Goal: Information Seeking & Learning: Compare options

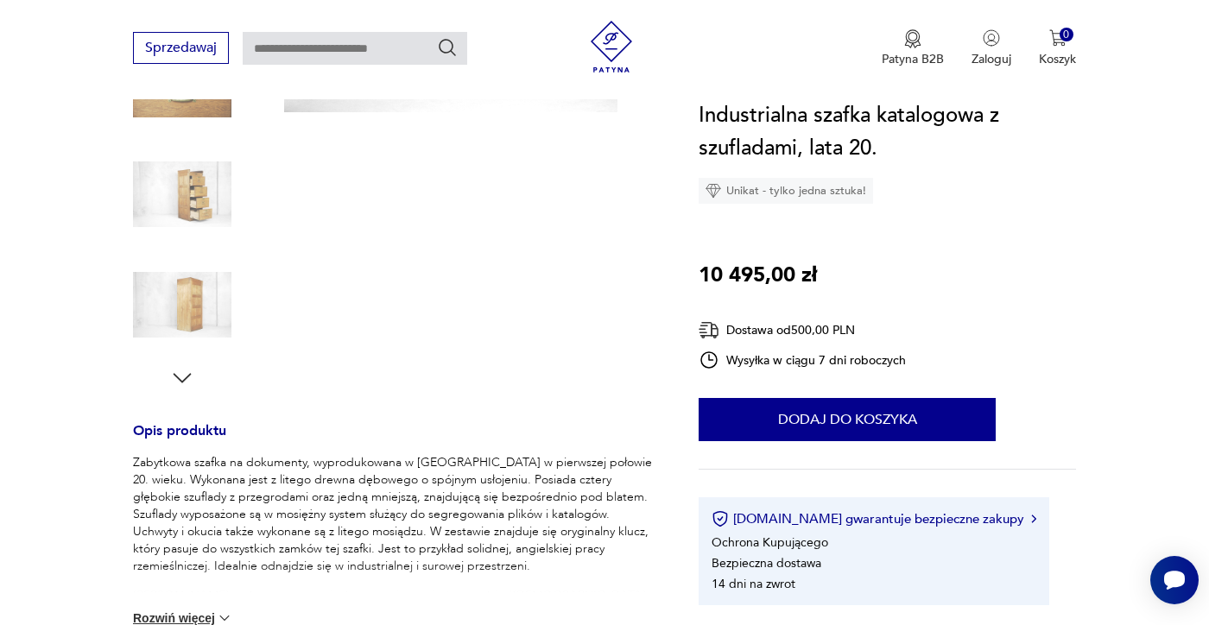
scroll to position [390, 0]
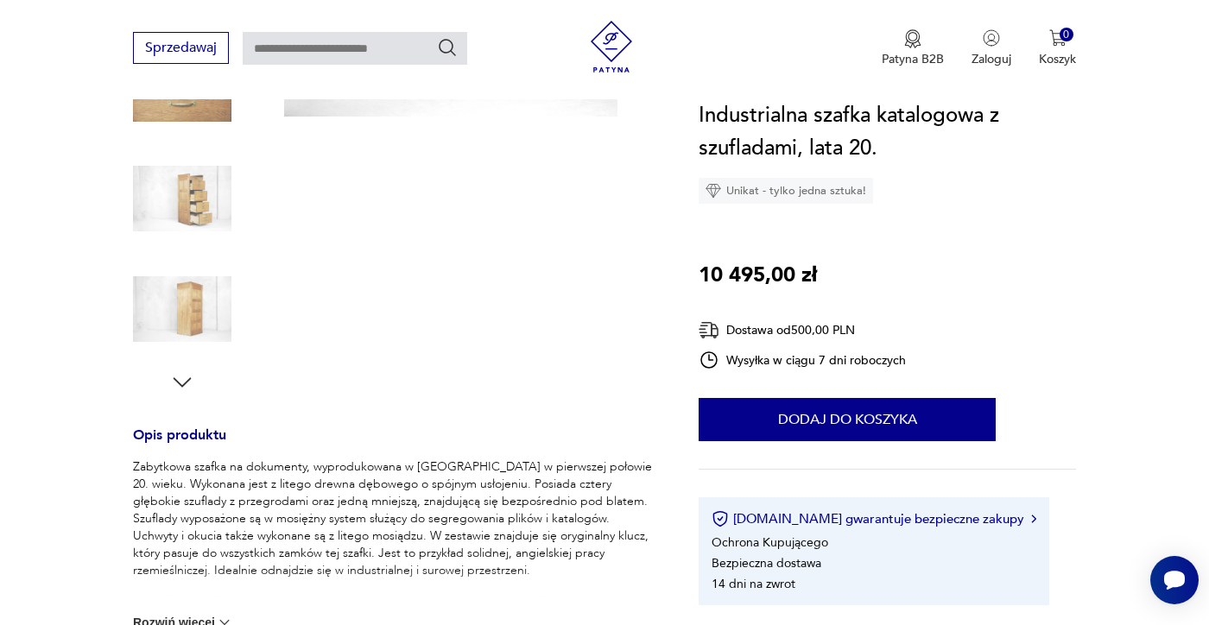
click at [195, 208] on img at bounding box center [182, 198] width 98 height 98
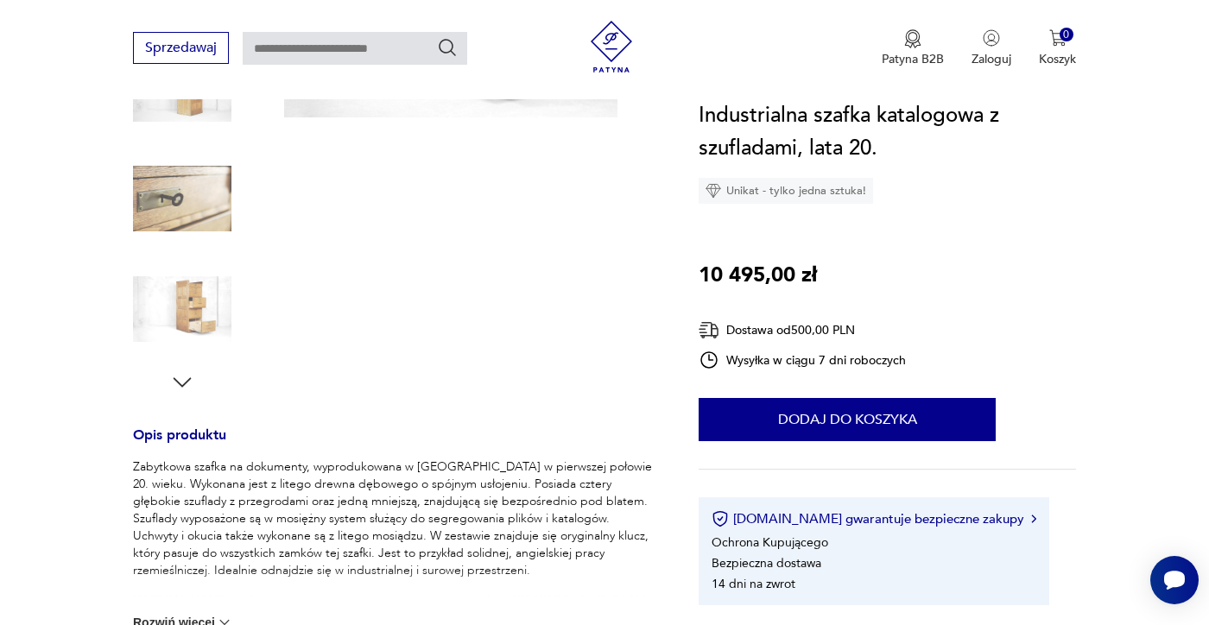
click at [193, 309] on img at bounding box center [182, 309] width 98 height 98
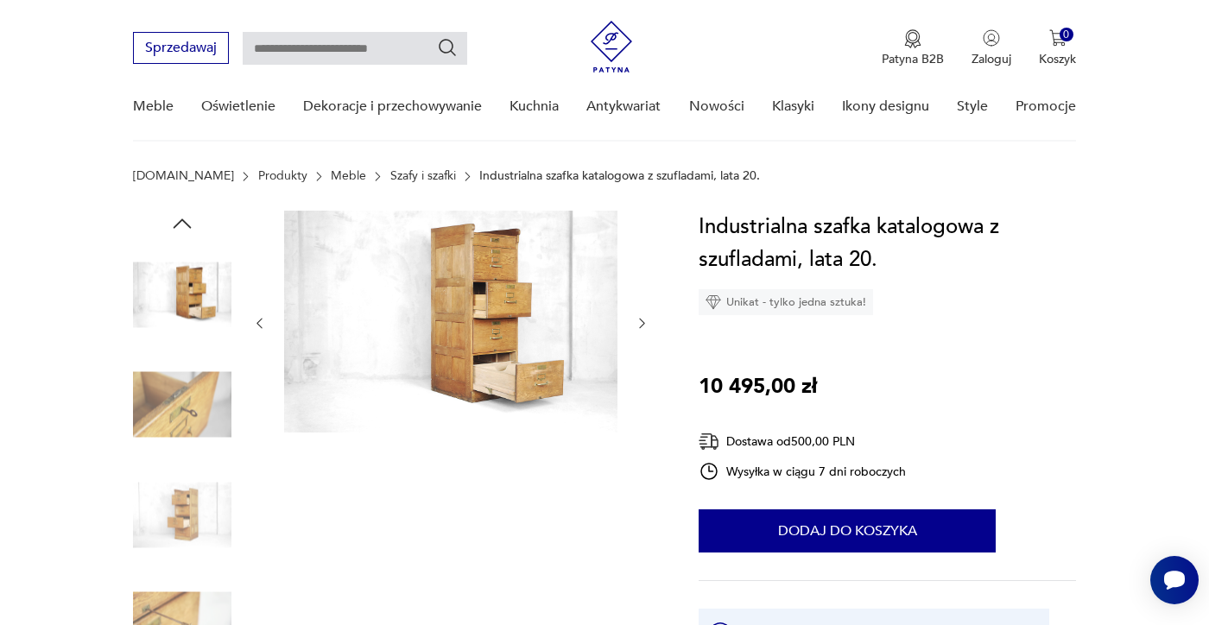
scroll to position [0, 0]
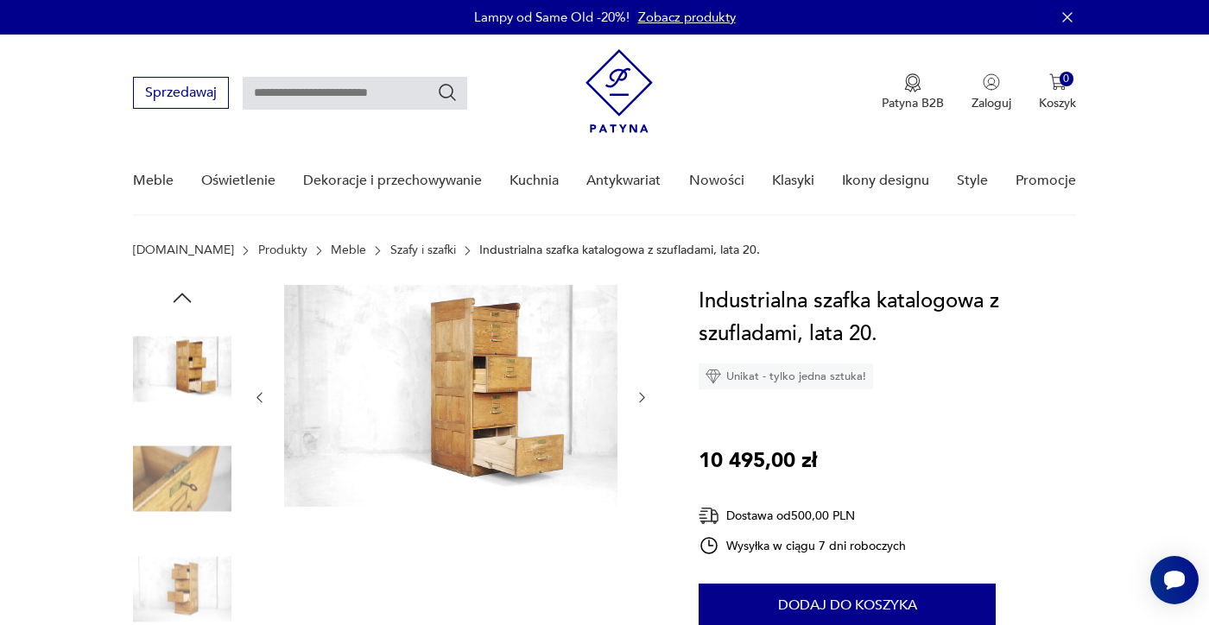
click at [314, 92] on input "text" at bounding box center [355, 93] width 224 height 33
type input "******"
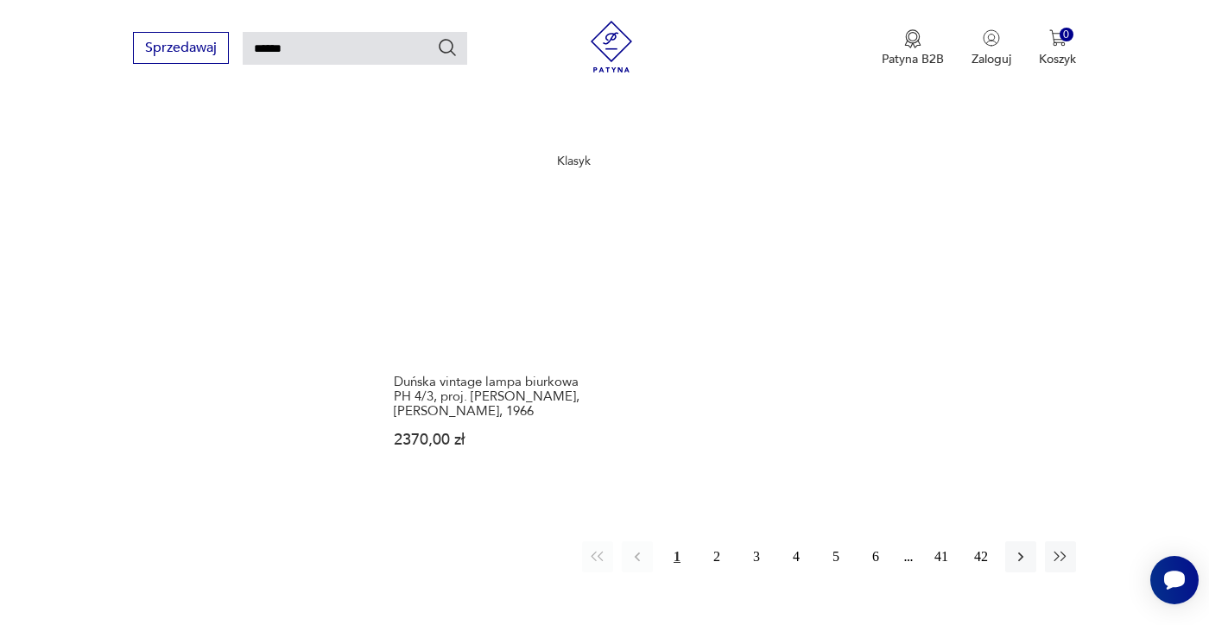
scroll to position [2263, 0]
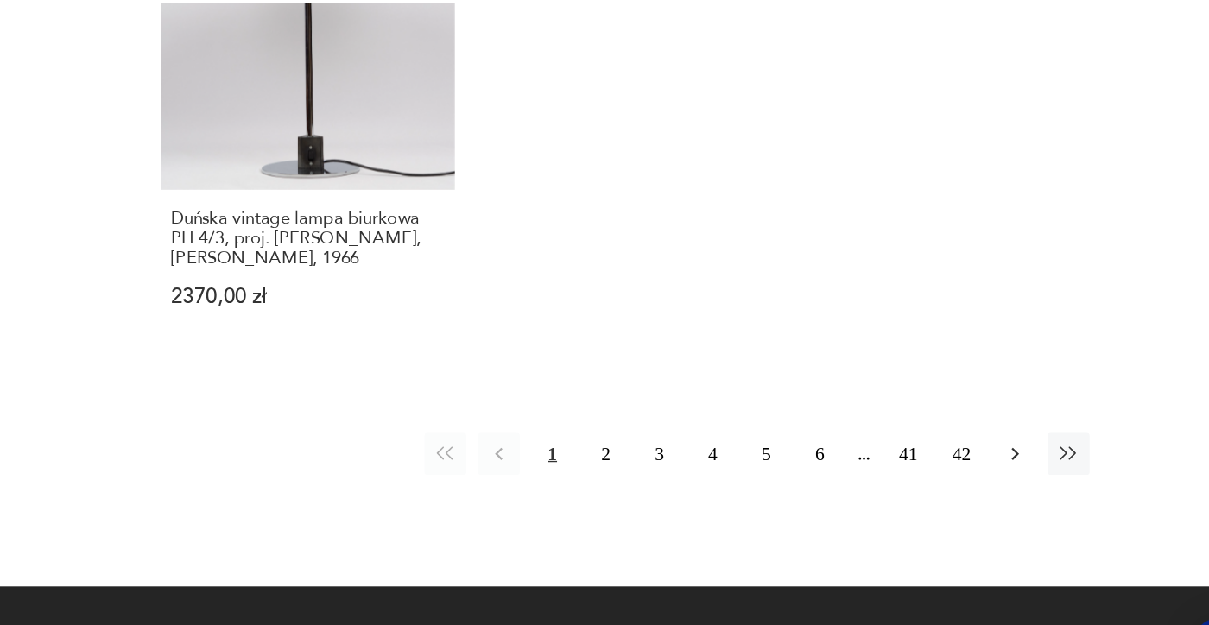
click at [1020, 431] on icon "button" at bounding box center [1020, 435] width 5 height 9
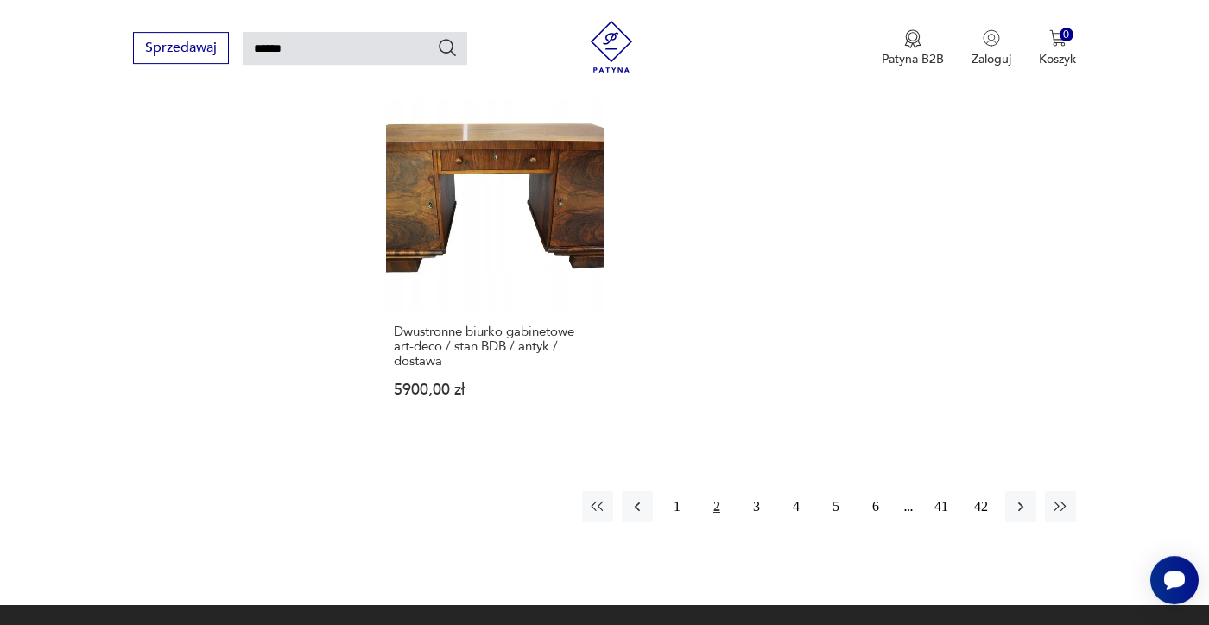
scroll to position [2099, 0]
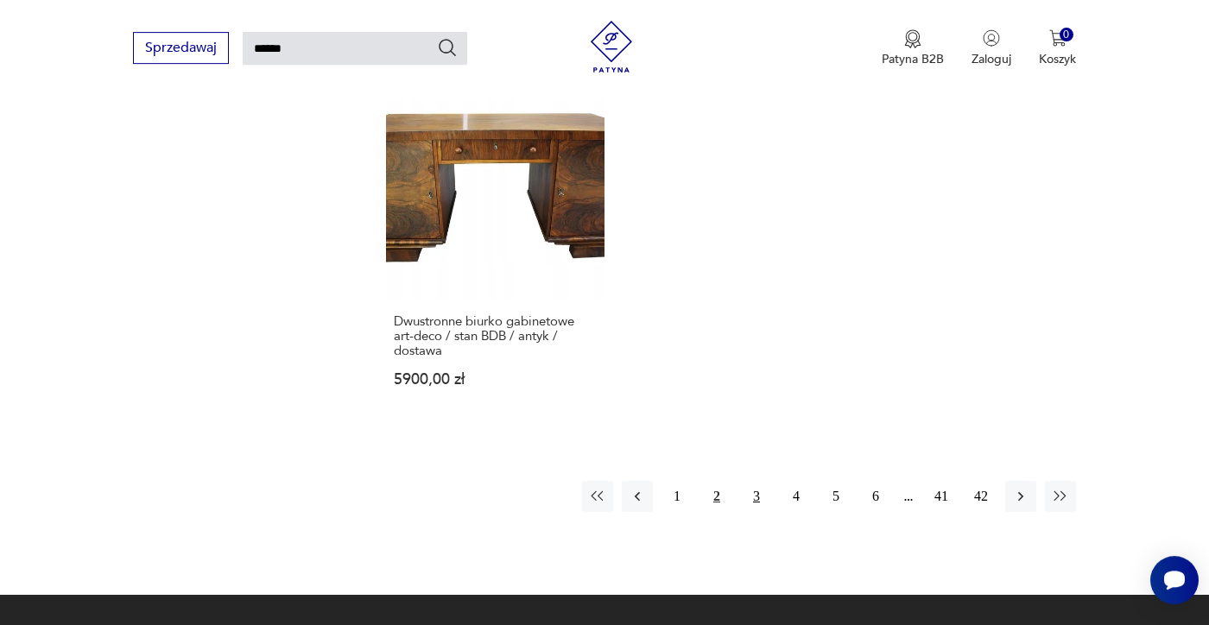
click at [755, 496] on button "3" at bounding box center [756, 496] width 31 height 31
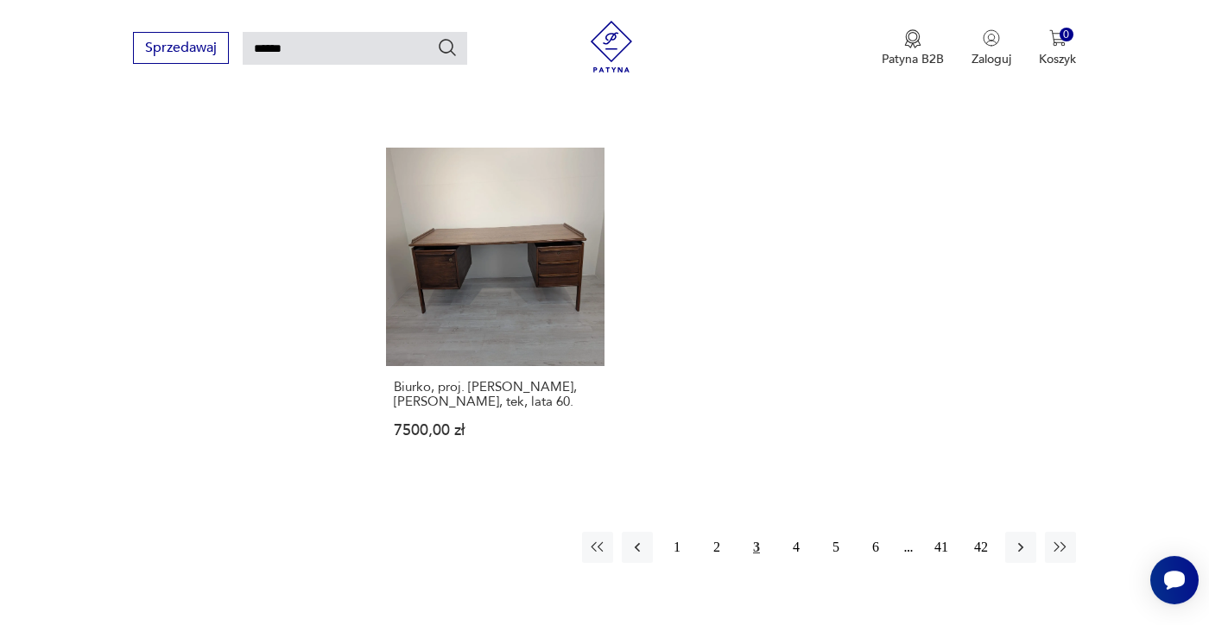
scroll to position [2072, 0]
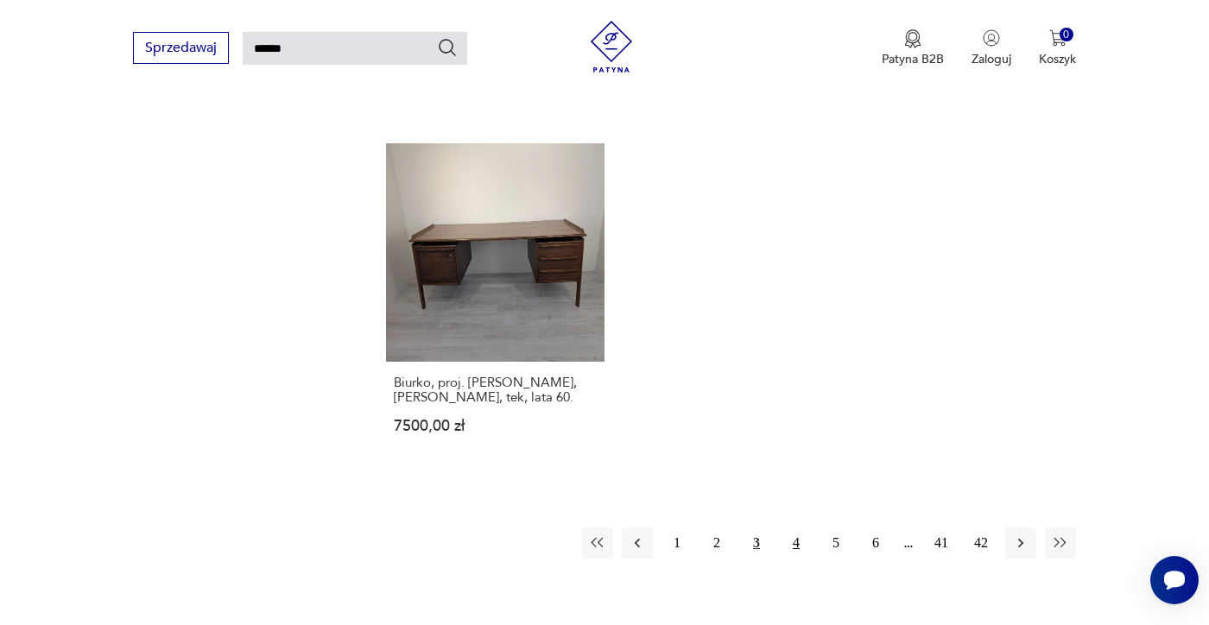
click at [795, 532] on button "4" at bounding box center [795, 543] width 31 height 31
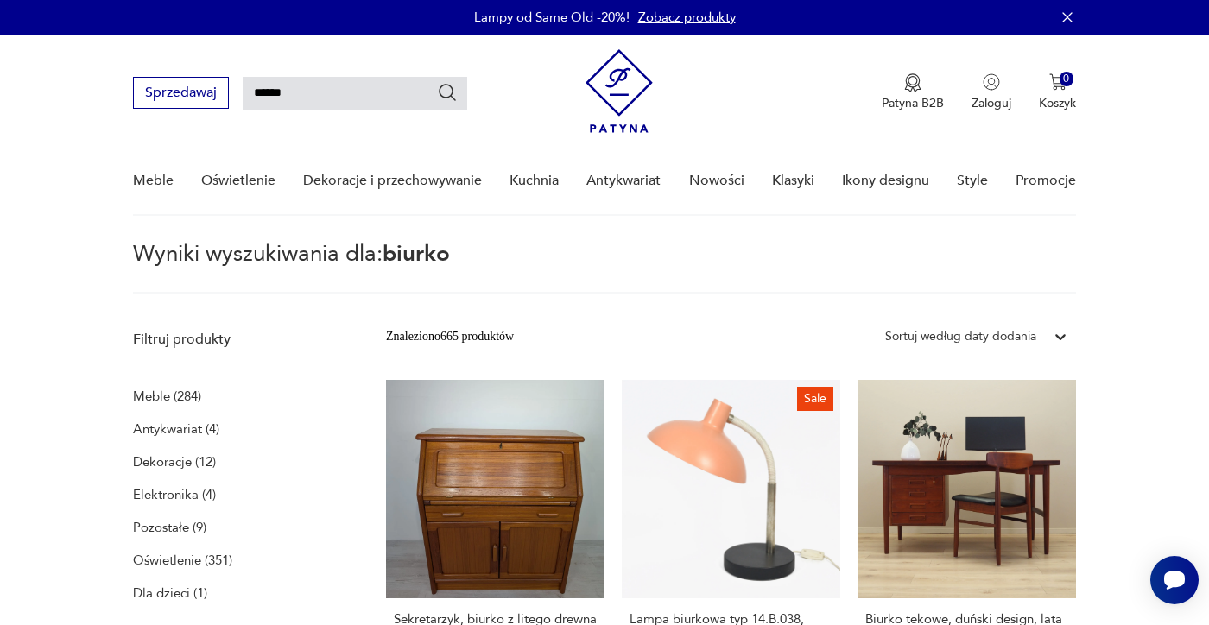
click at [359, 93] on input "******" at bounding box center [355, 93] width 224 height 33
type input "**********"
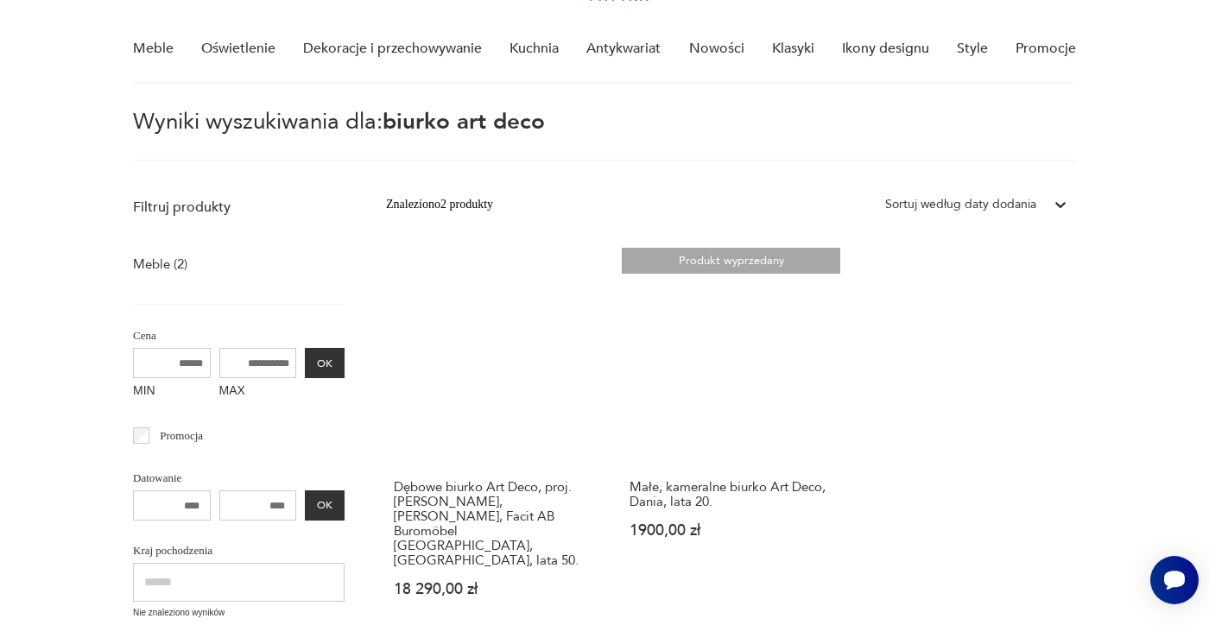
scroll to position [136, 0]
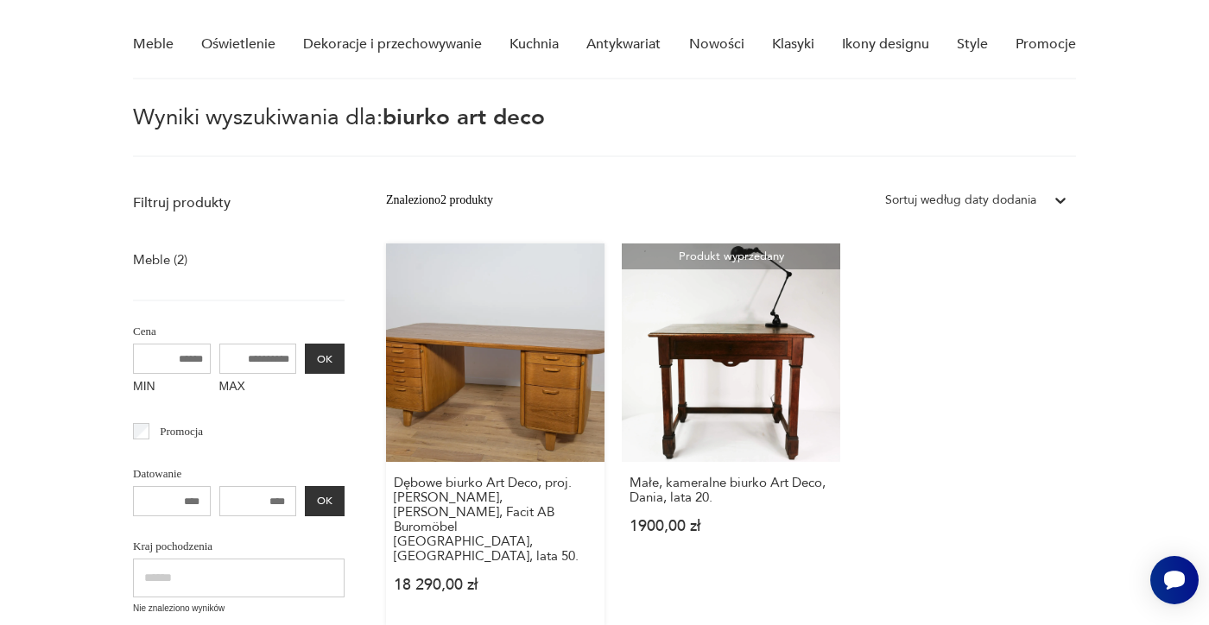
click at [441, 346] on link "Dębowe biurko Art Deco, proj. [PERSON_NAME], [PERSON_NAME], Facit AB Buromöbel …" at bounding box center [495, 434] width 218 height 382
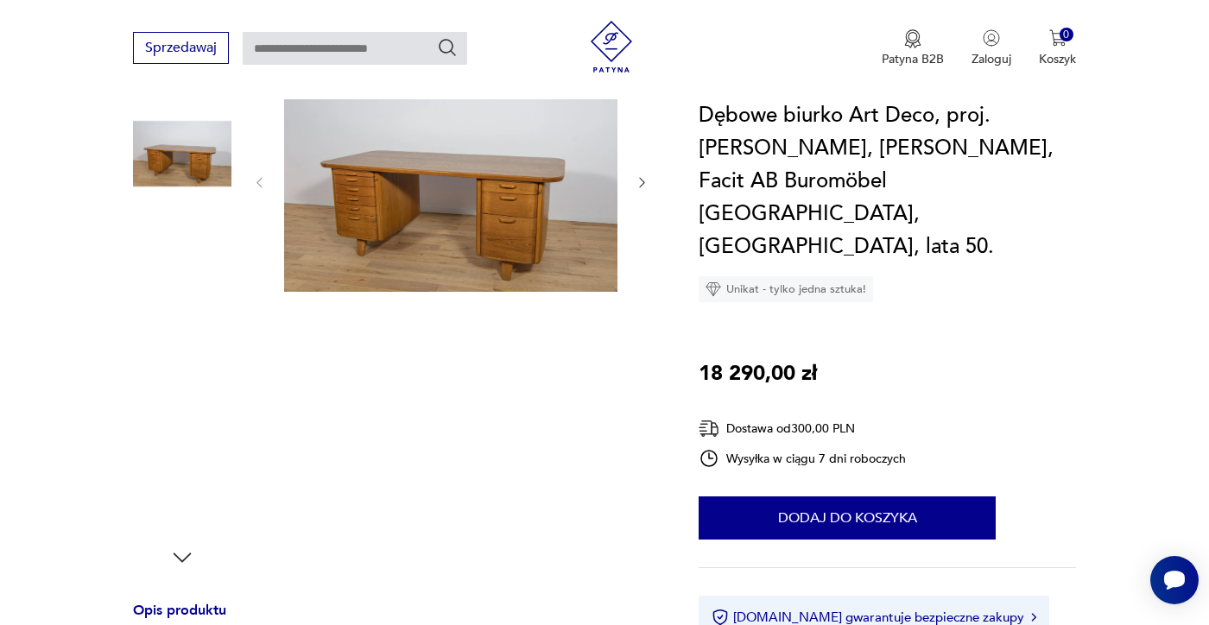
scroll to position [218, 0]
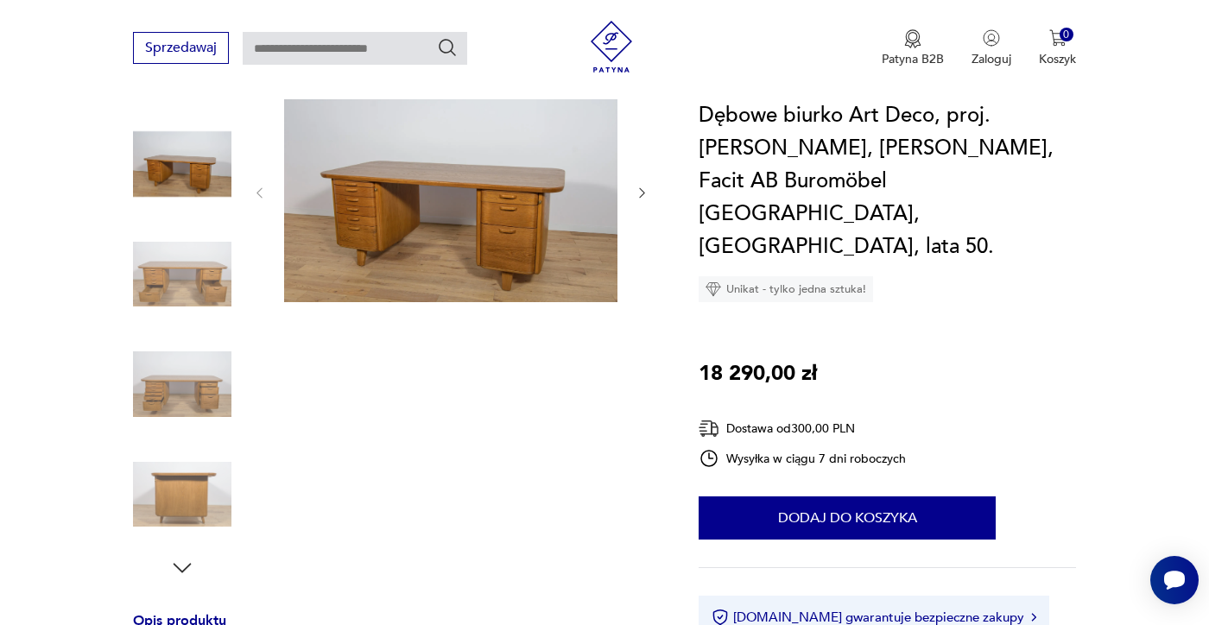
click at [155, 403] on img at bounding box center [182, 384] width 98 height 98
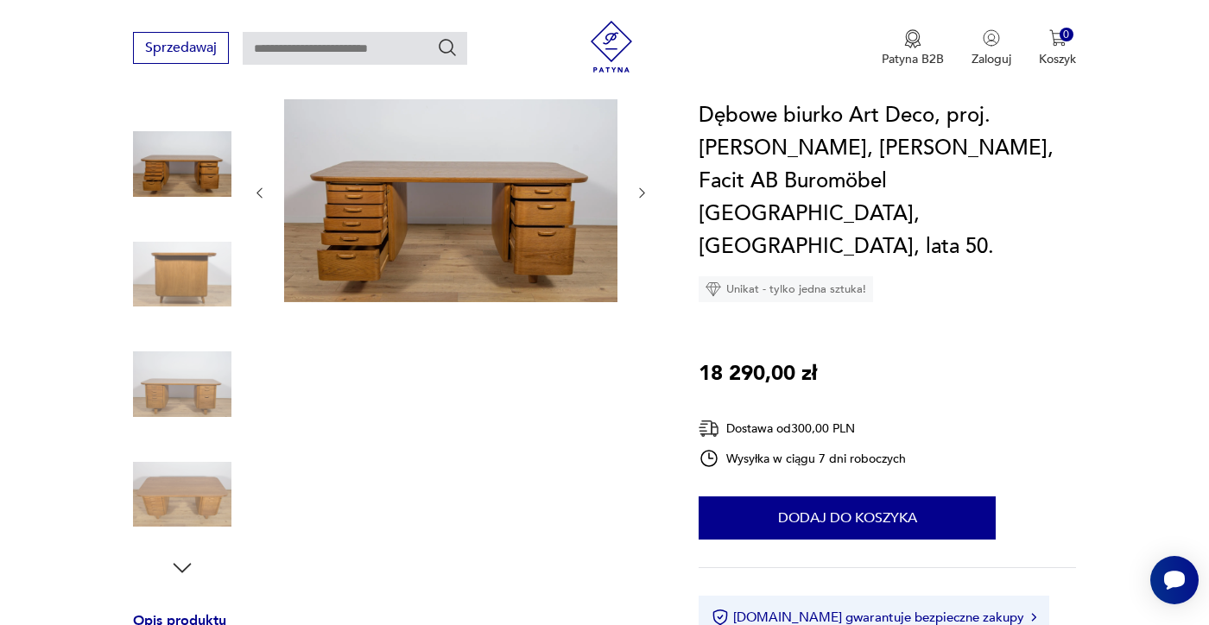
click at [164, 370] on img at bounding box center [182, 384] width 98 height 98
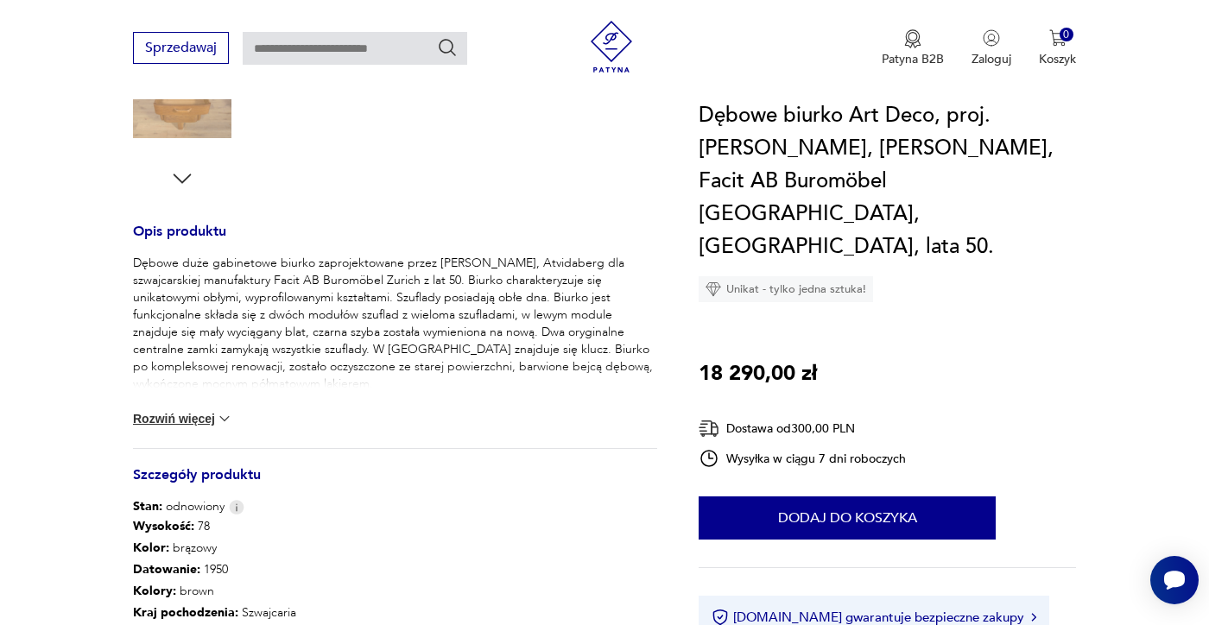
scroll to position [625, 0]
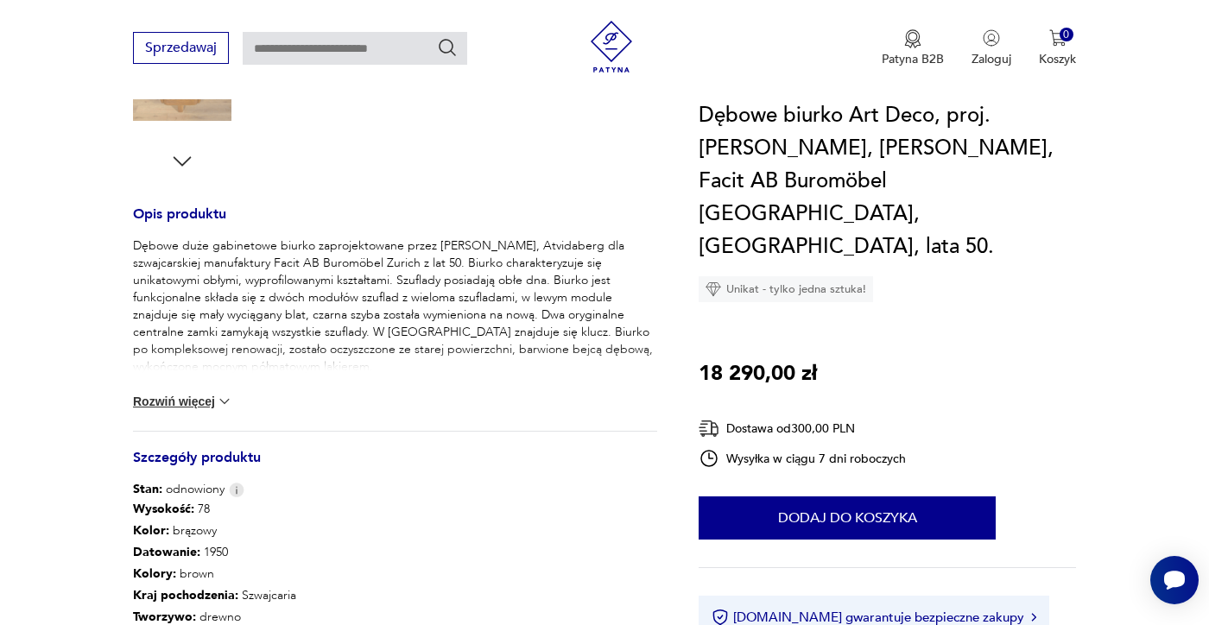
click at [178, 393] on button "Rozwiń więcej" at bounding box center [183, 401] width 100 height 17
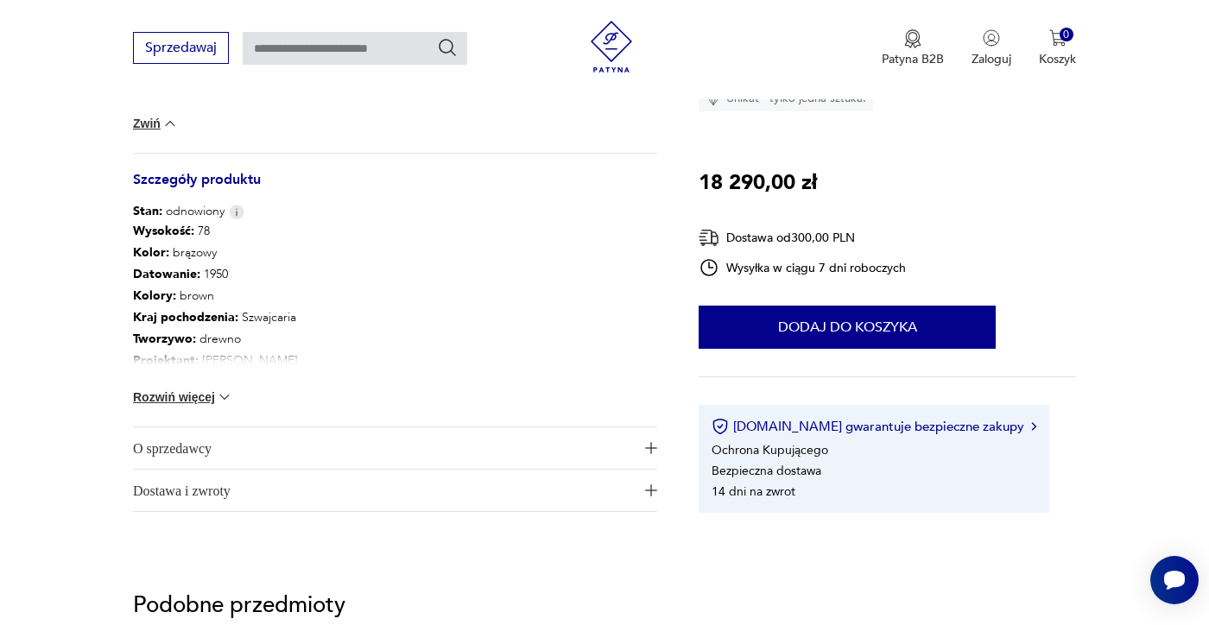
scroll to position [0, 0]
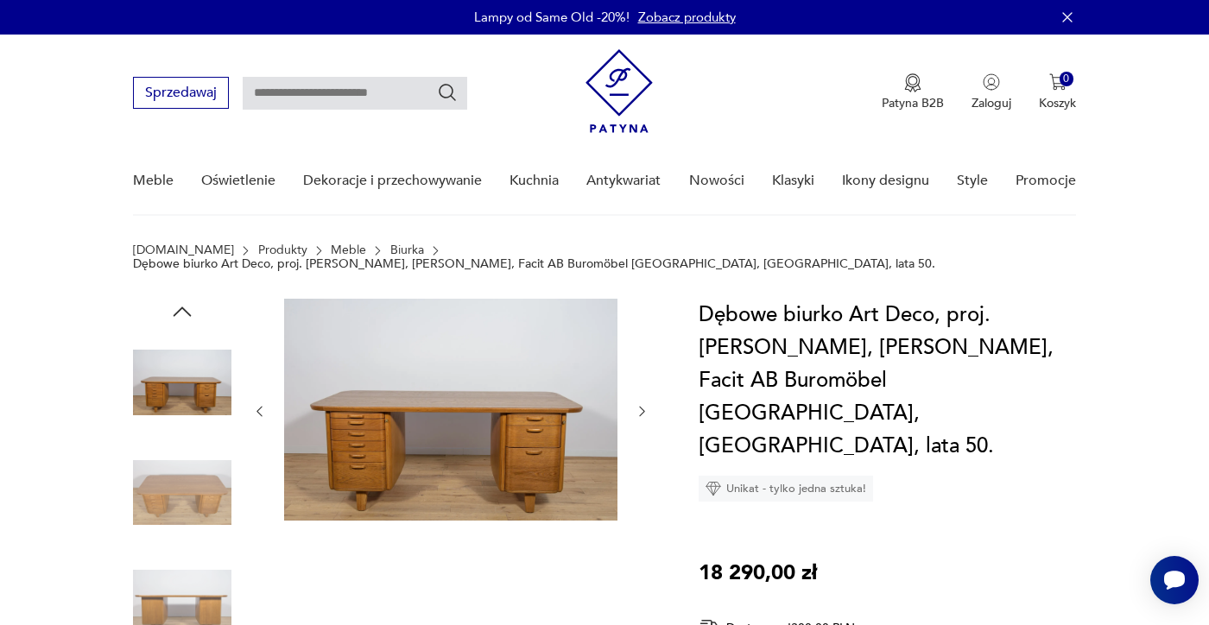
click at [342, 82] on input "text" at bounding box center [355, 93] width 224 height 33
type input "******"
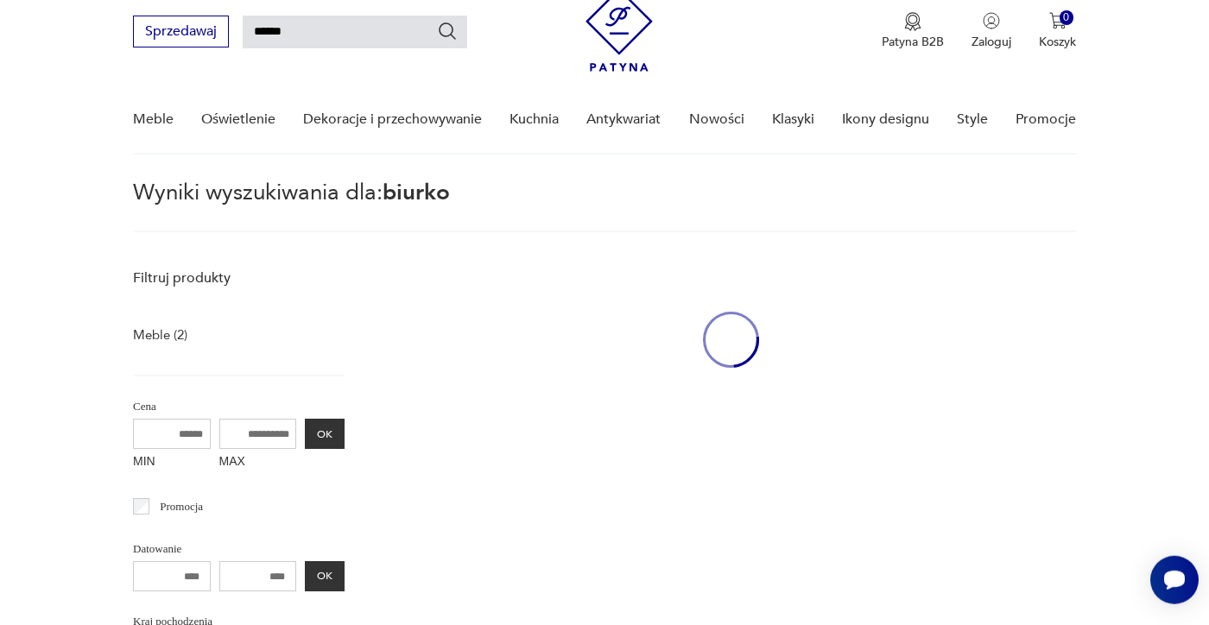
scroll to position [62, 0]
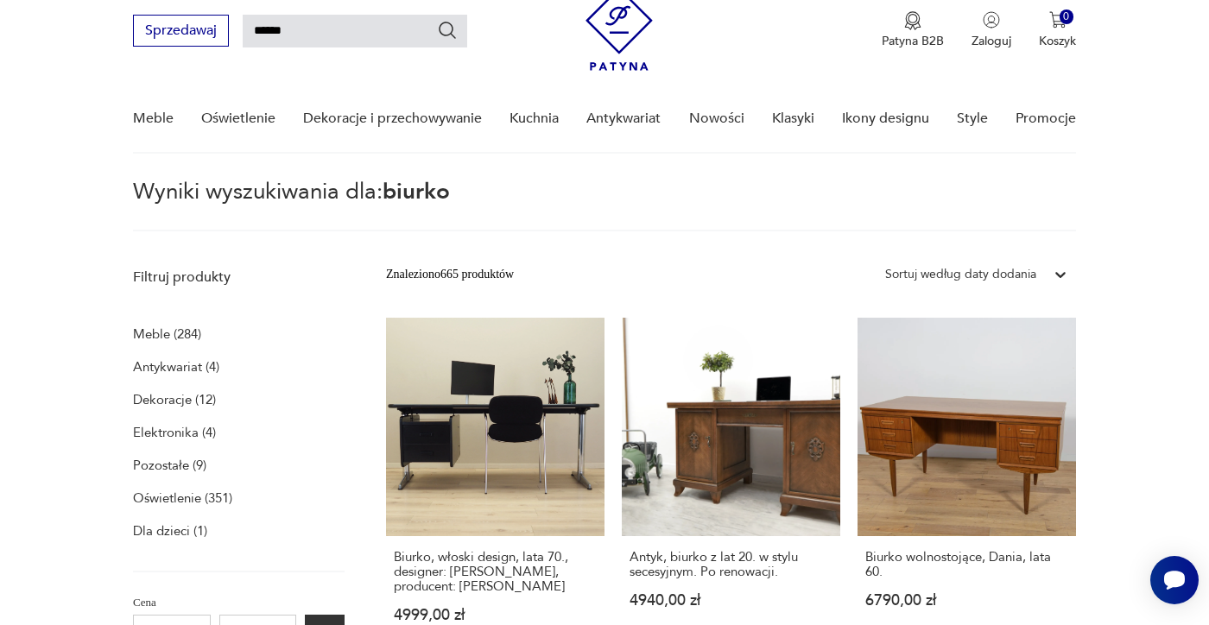
click at [163, 337] on p "Meble (284)" at bounding box center [167, 334] width 68 height 24
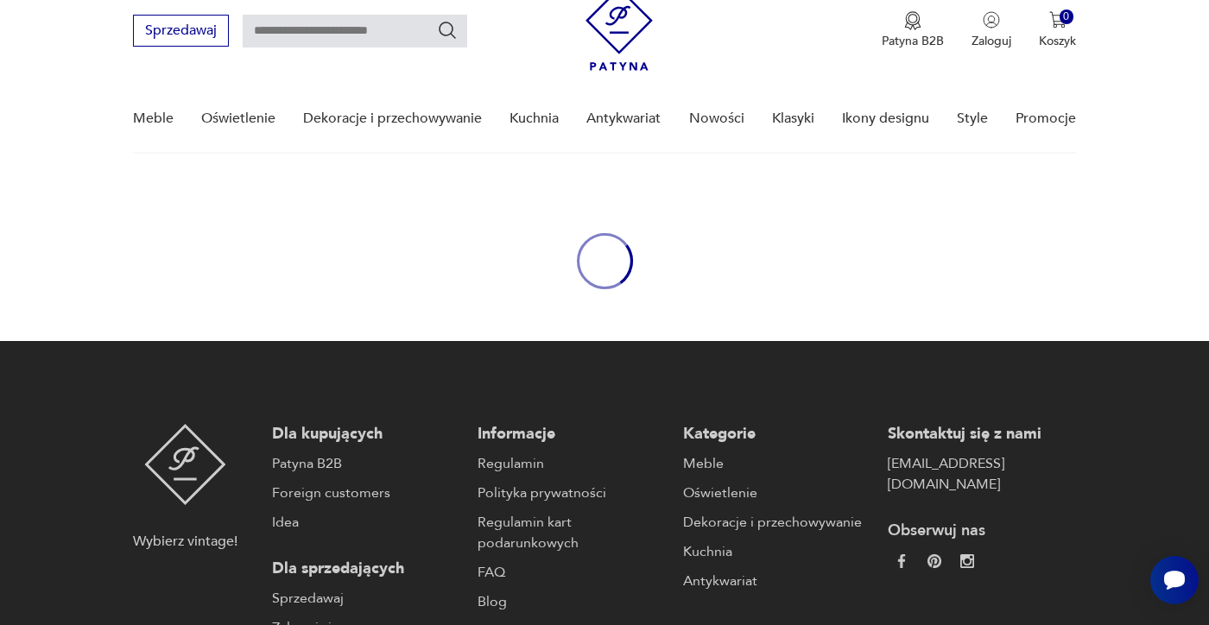
type input "******"
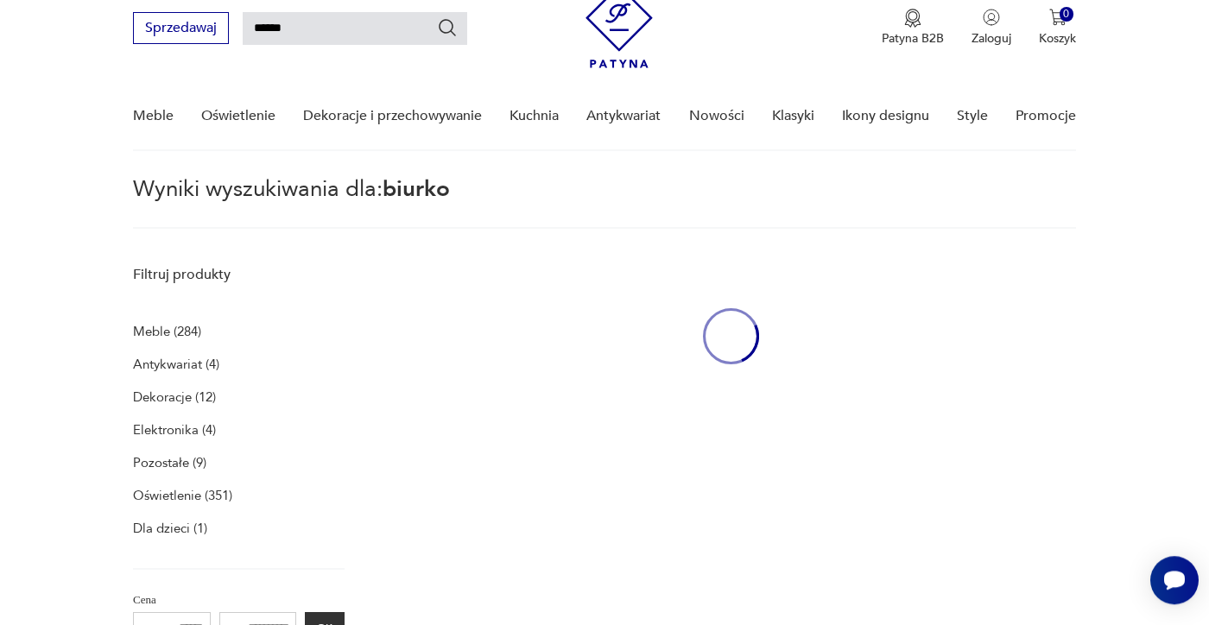
scroll to position [62, 0]
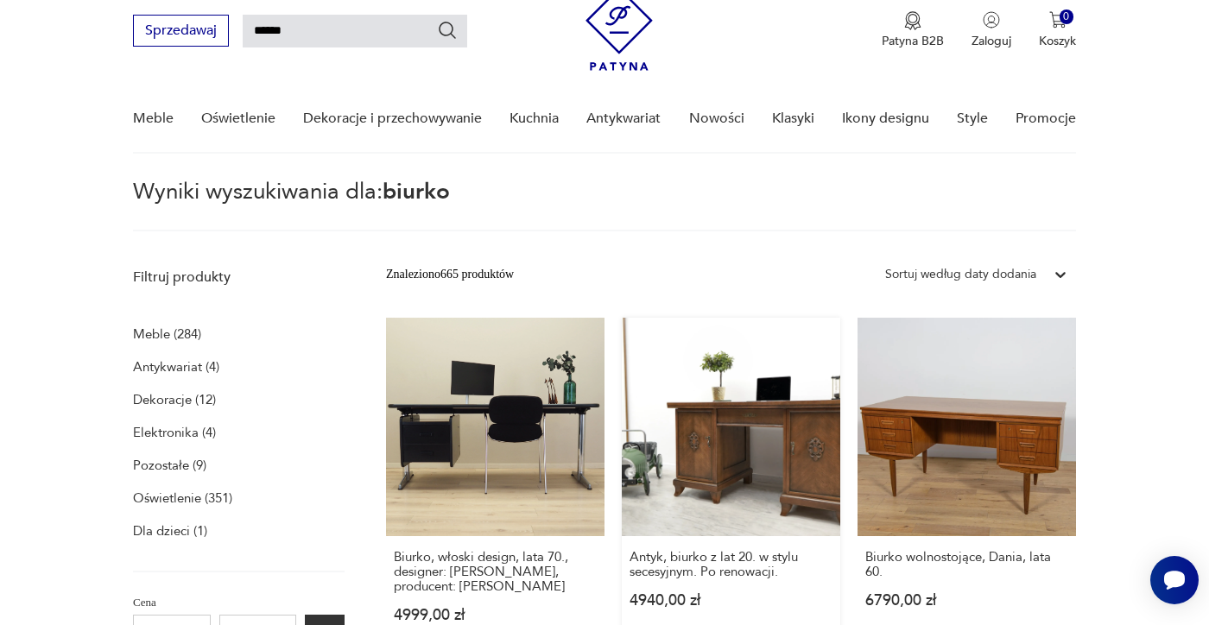
click at [760, 422] on link "Antyk, biurko z lat 20. w stylu secesyjnym. Po renowacji. 4940,00 zł" at bounding box center [731, 487] width 218 height 338
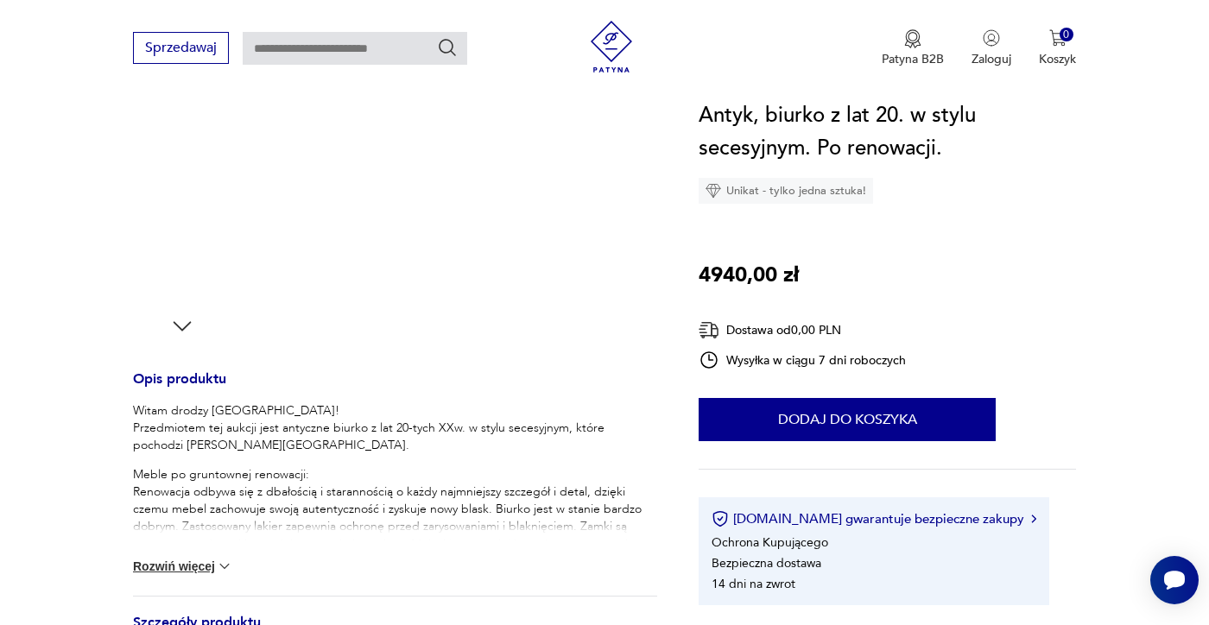
scroll to position [450, 0]
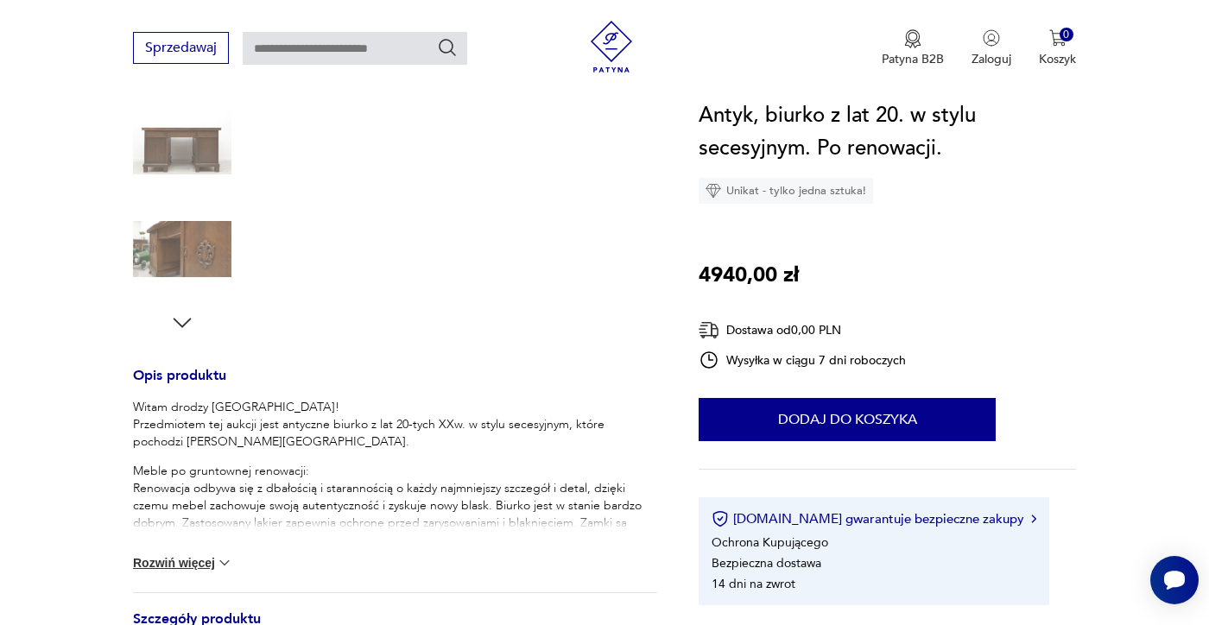
click at [193, 570] on button "Rozwiń więcej" at bounding box center [183, 562] width 100 height 17
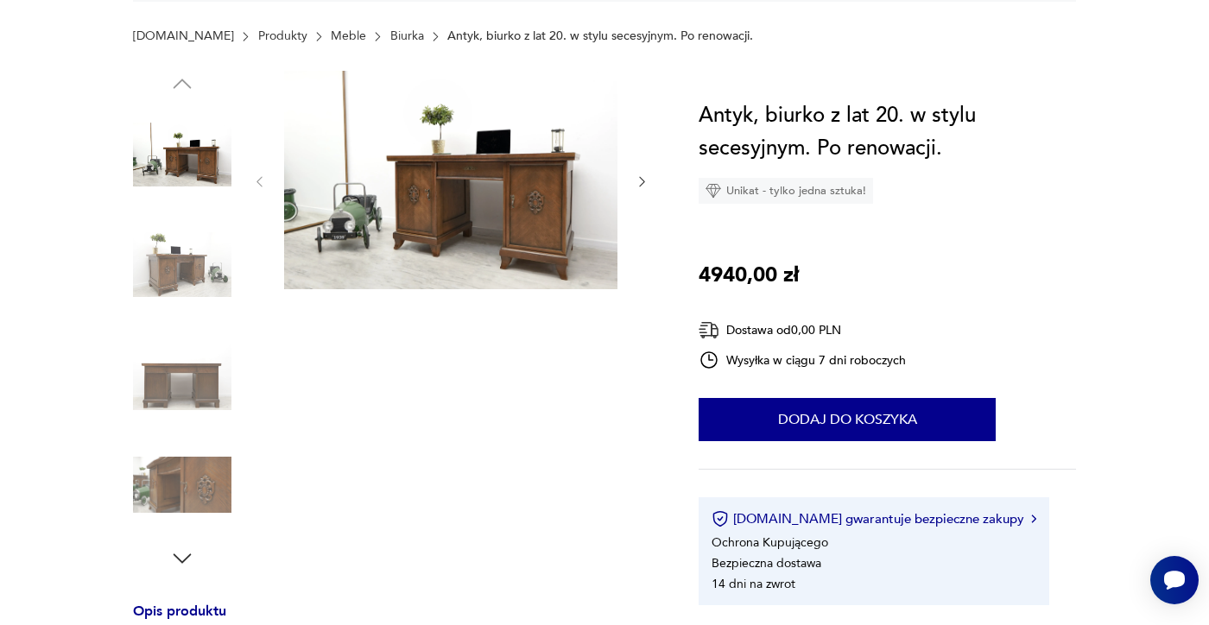
scroll to position [0, 0]
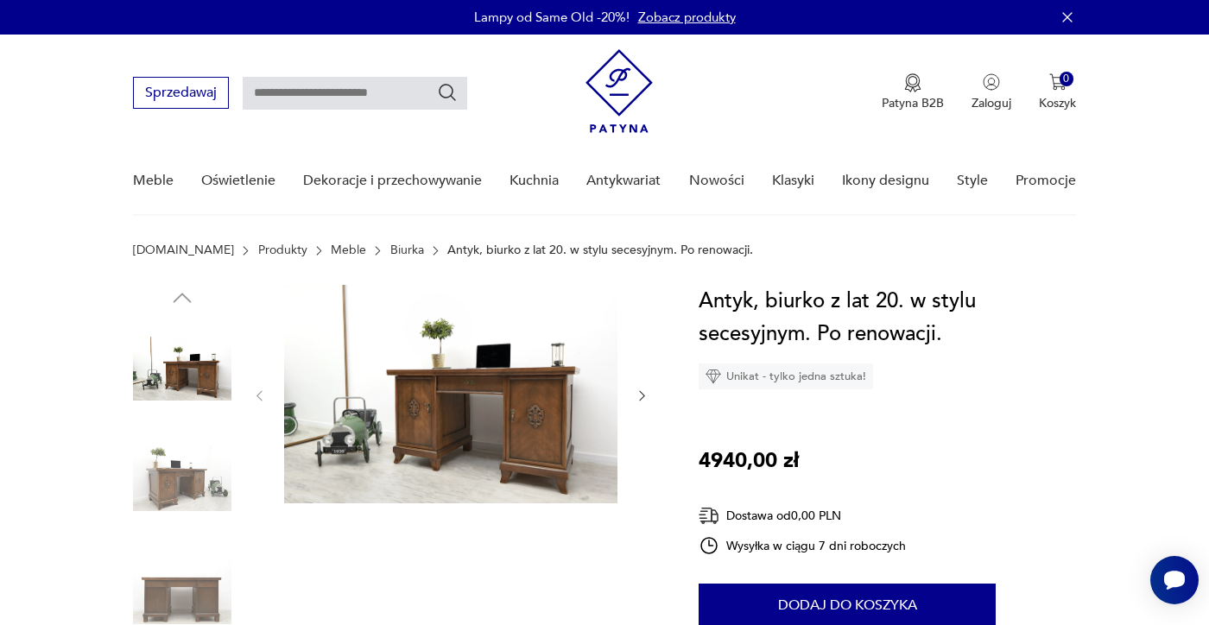
click at [167, 370] on img at bounding box center [182, 368] width 98 height 98
click at [161, 509] on img at bounding box center [182, 479] width 98 height 98
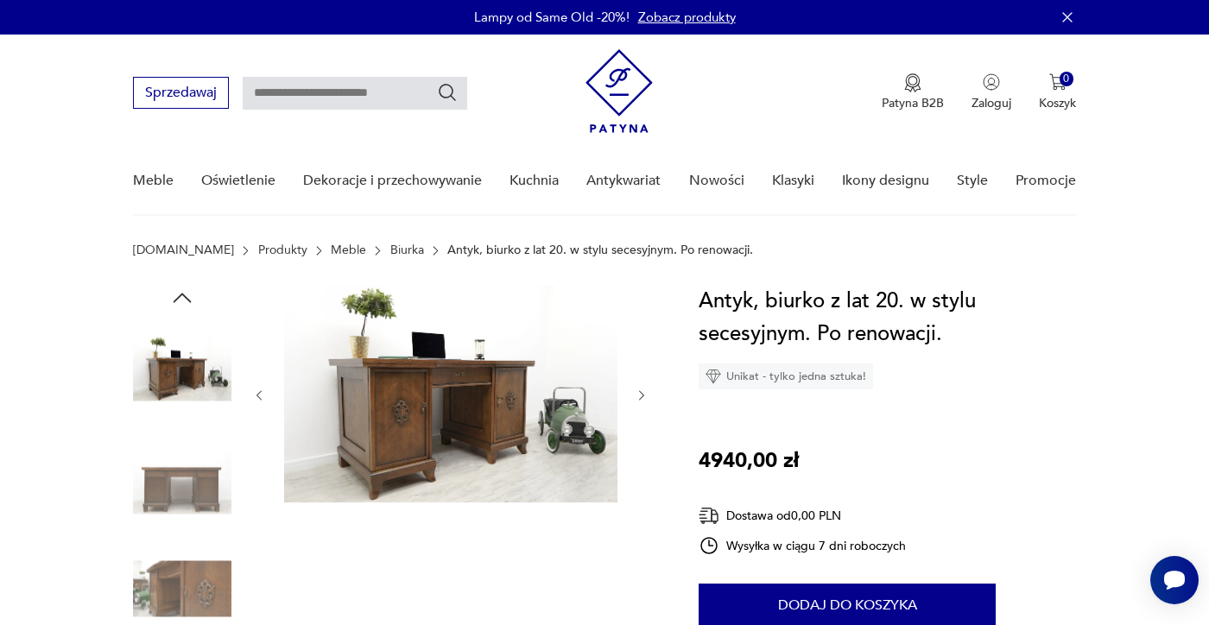
scroll to position [31, 0]
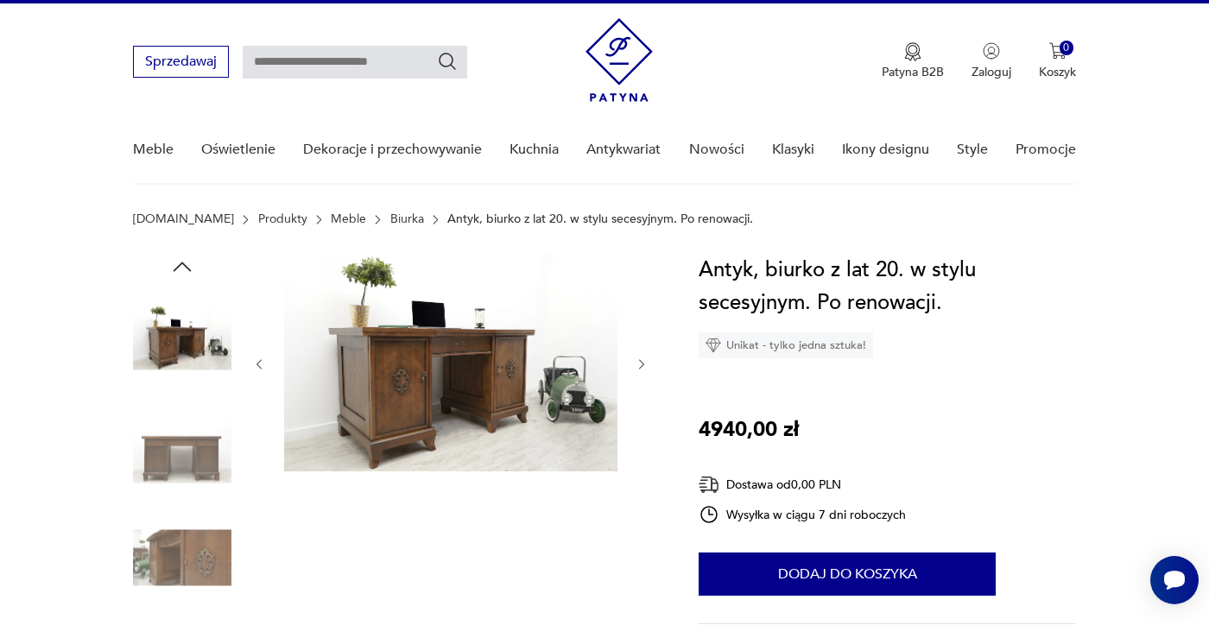
click at [189, 553] on img at bounding box center [182, 558] width 98 height 98
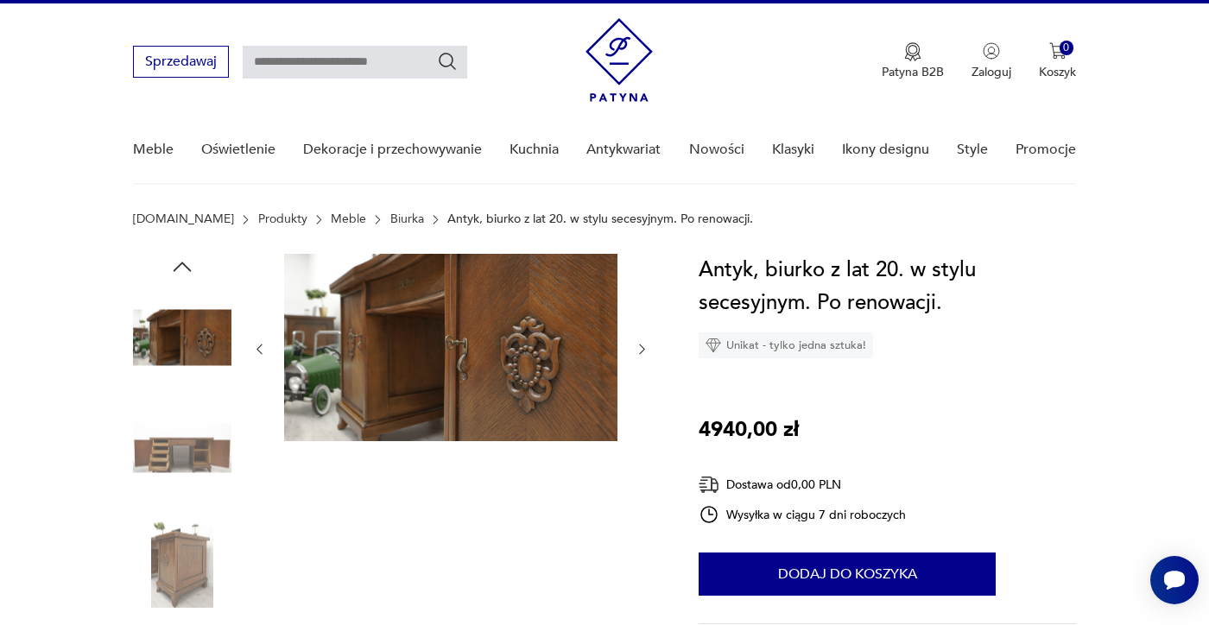
click at [641, 351] on icon "button" at bounding box center [642, 349] width 15 height 15
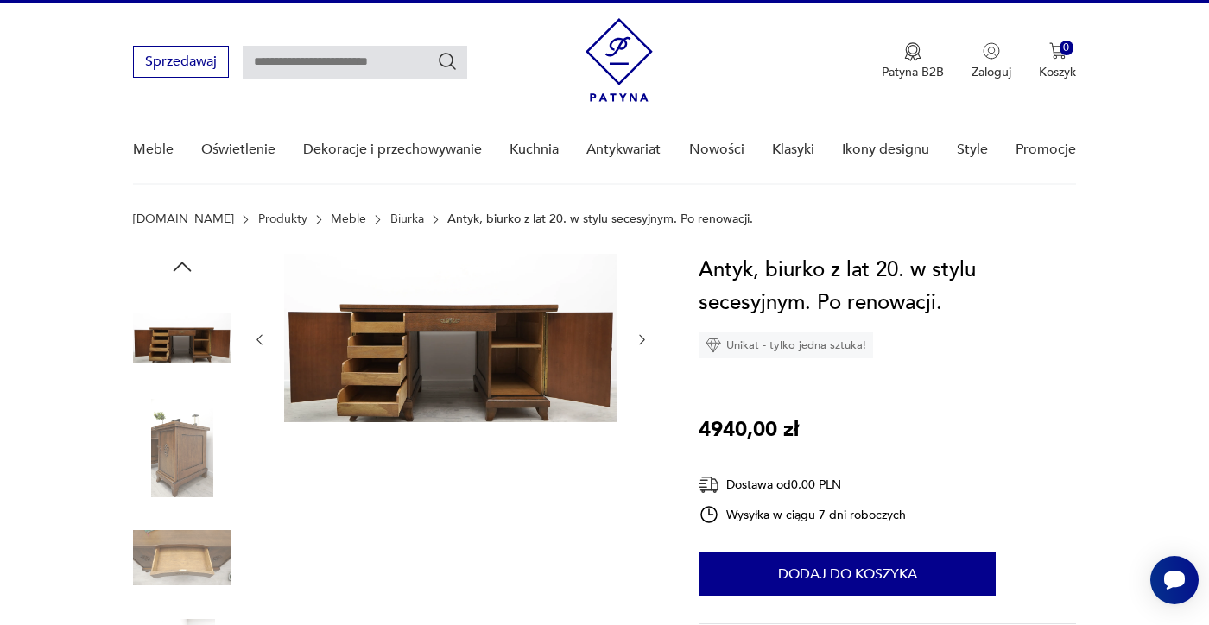
click at [641, 351] on div at bounding box center [450, 340] width 397 height 172
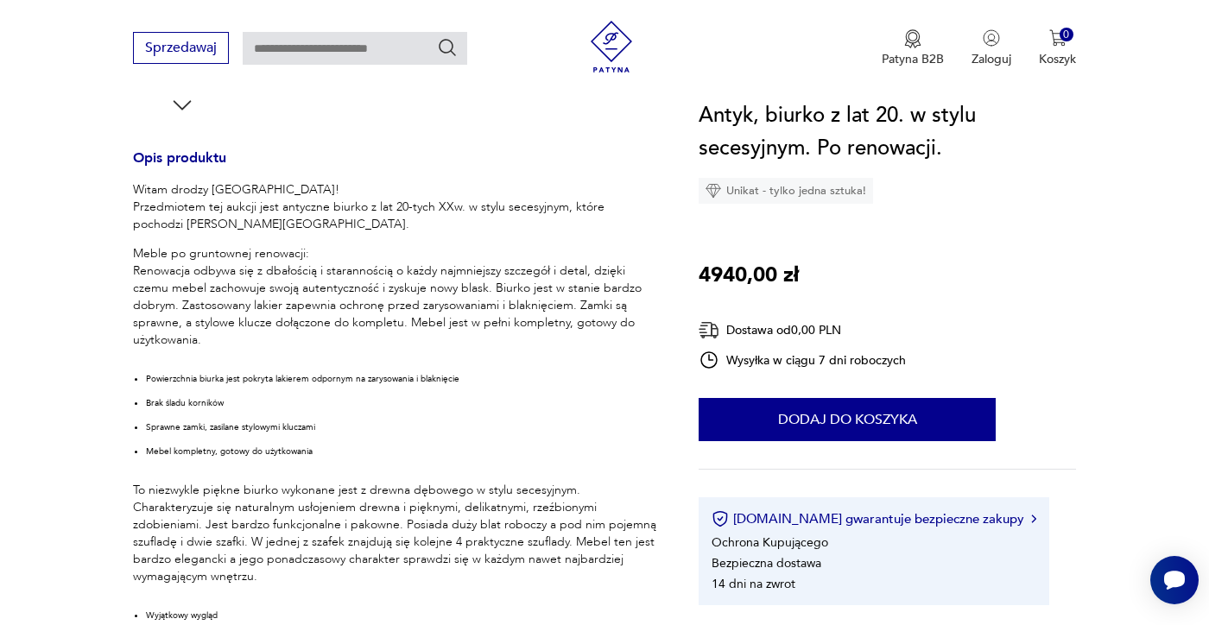
scroll to position [665, 0]
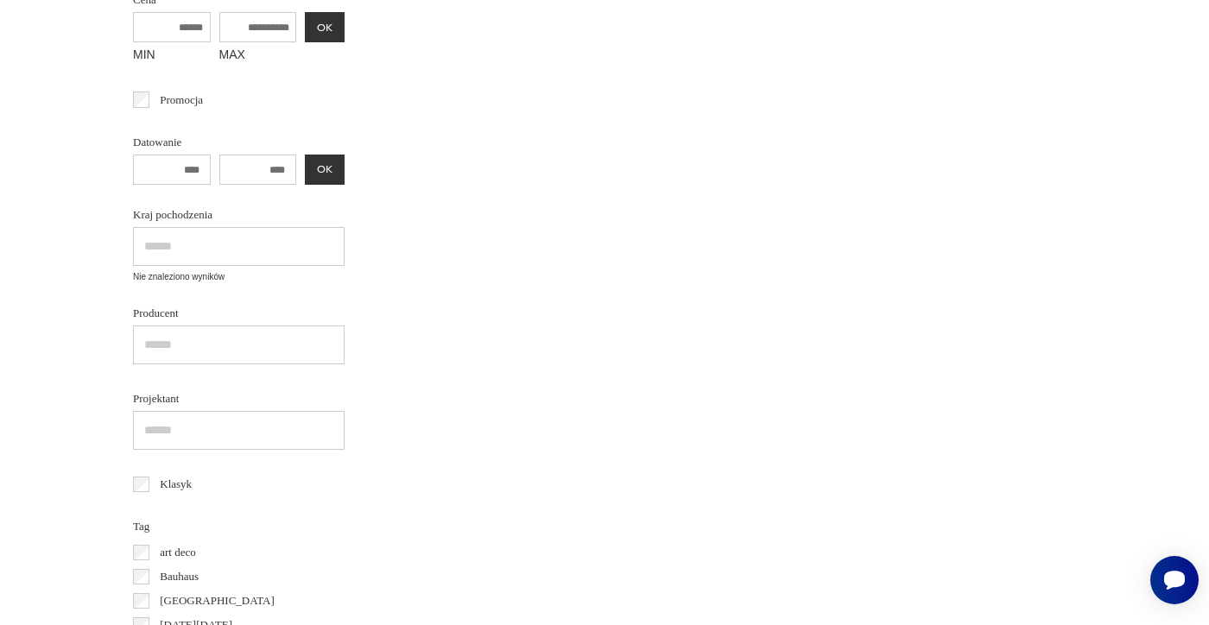
type input "******"
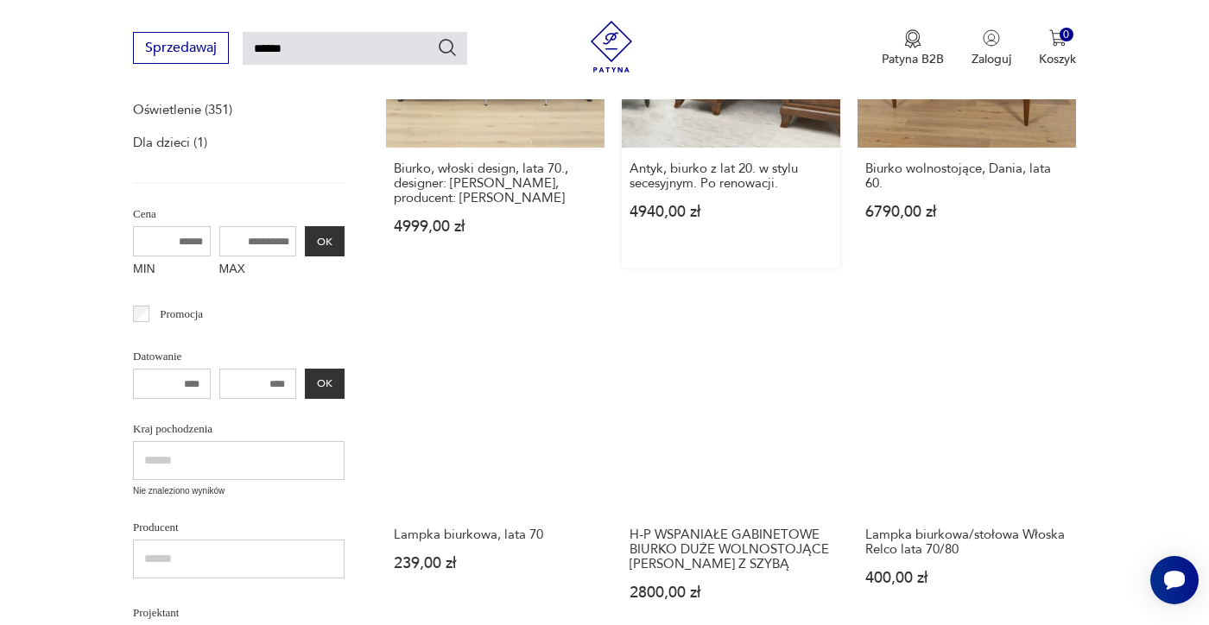
scroll to position [453, 0]
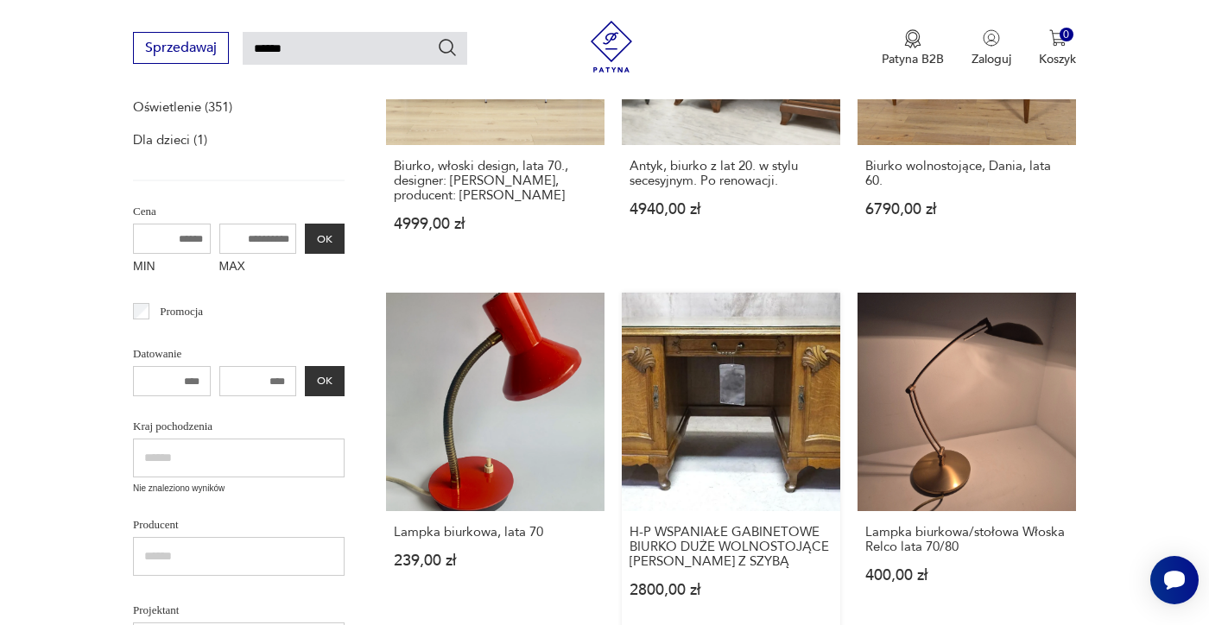
click at [692, 395] on link "H-P WSPANIAŁE GABINETOWE BIURKO DUŻE WOLNOSTOJĄCE [PERSON_NAME] Z SZYBĄ 2800,00…" at bounding box center [731, 462] width 218 height 338
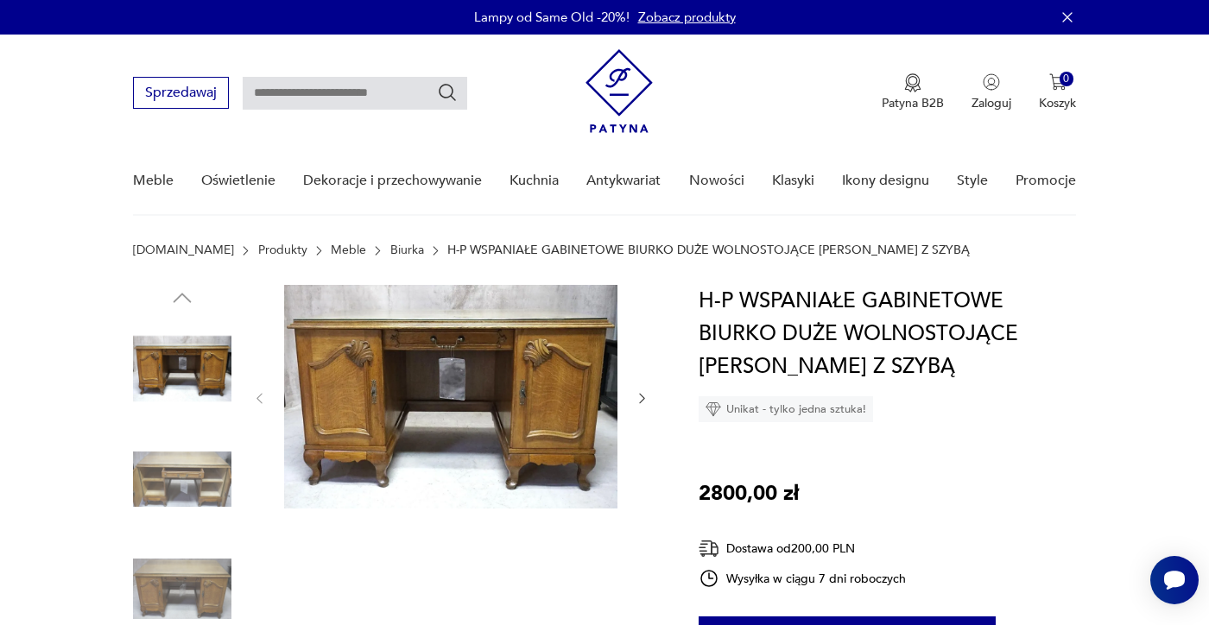
click at [192, 350] on img at bounding box center [182, 368] width 98 height 98
click at [184, 458] on img at bounding box center [182, 479] width 98 height 98
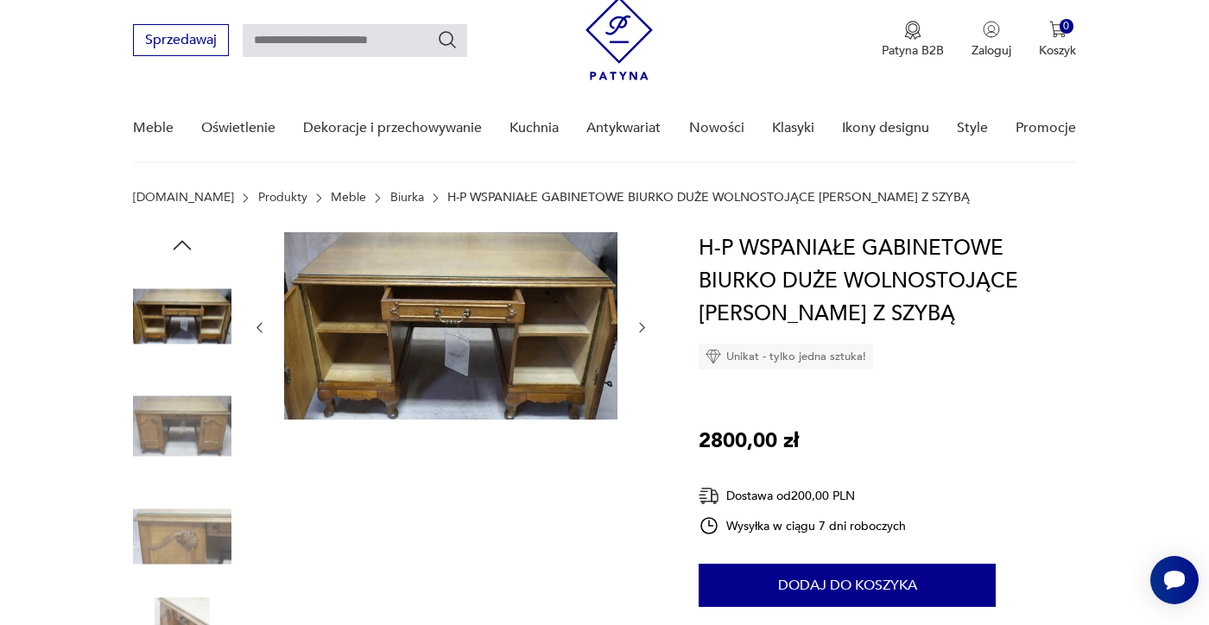
scroll to position [54, 0]
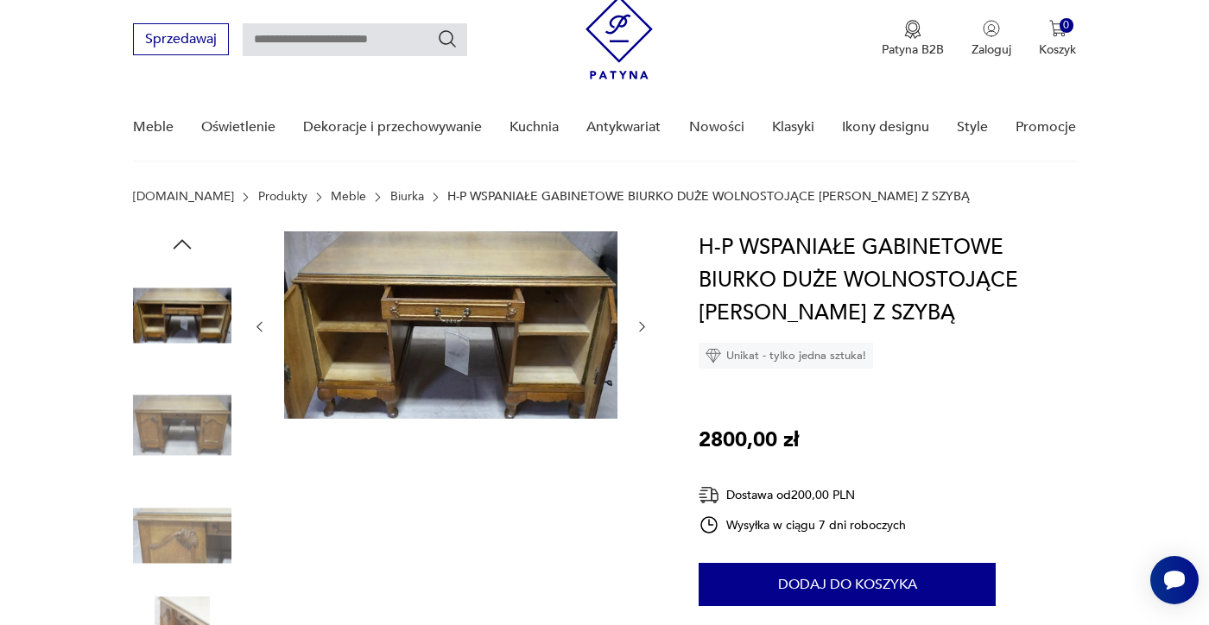
click at [190, 530] on img at bounding box center [182, 535] width 98 height 98
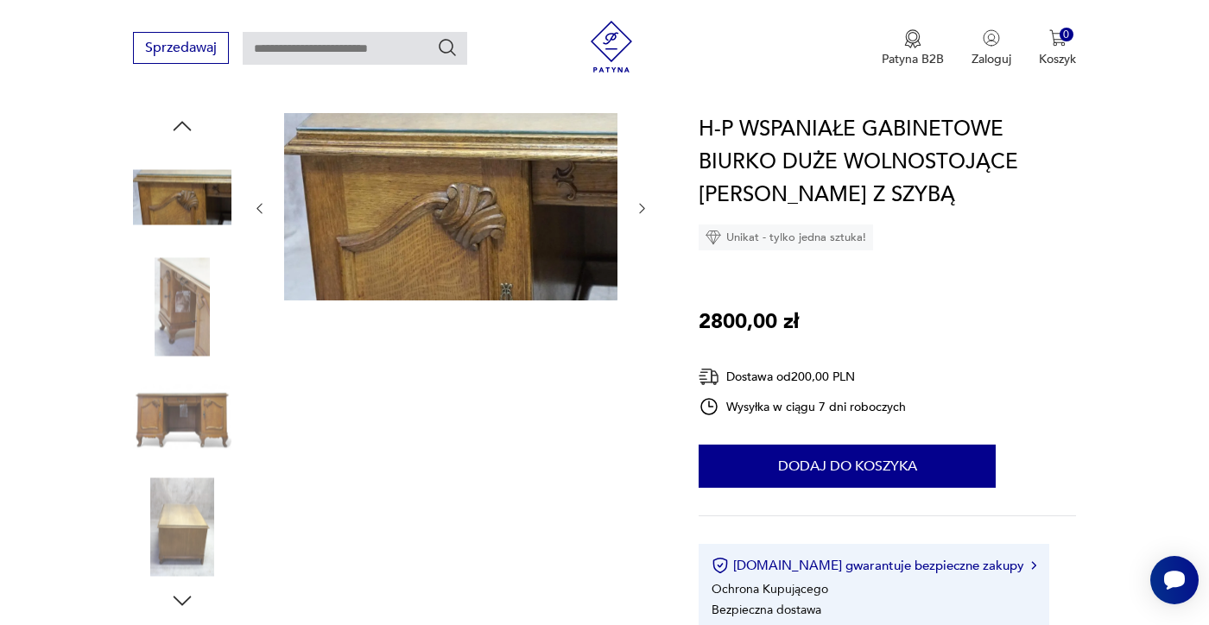
scroll to position [231, 0]
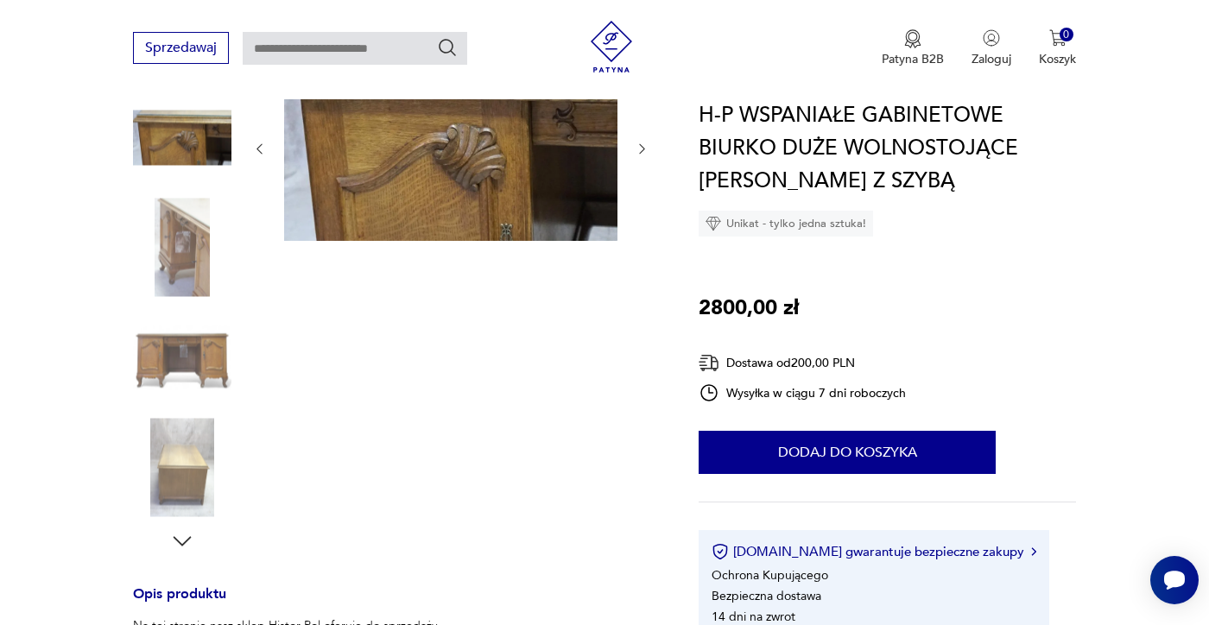
click at [180, 469] on img at bounding box center [182, 468] width 98 height 98
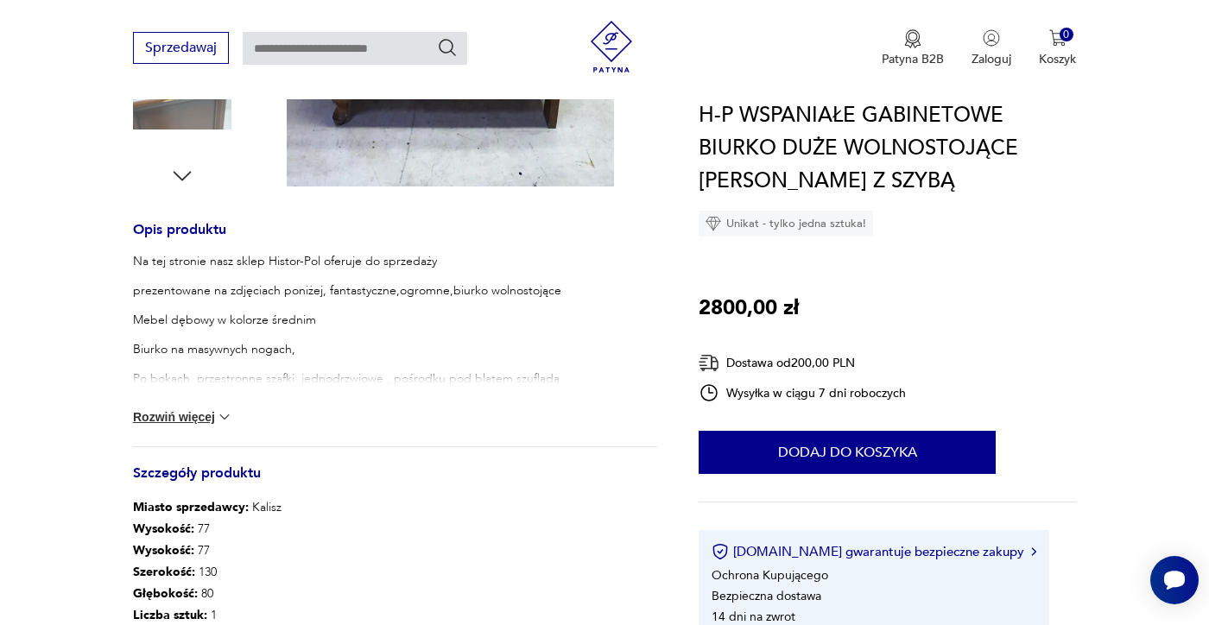
scroll to position [607, 0]
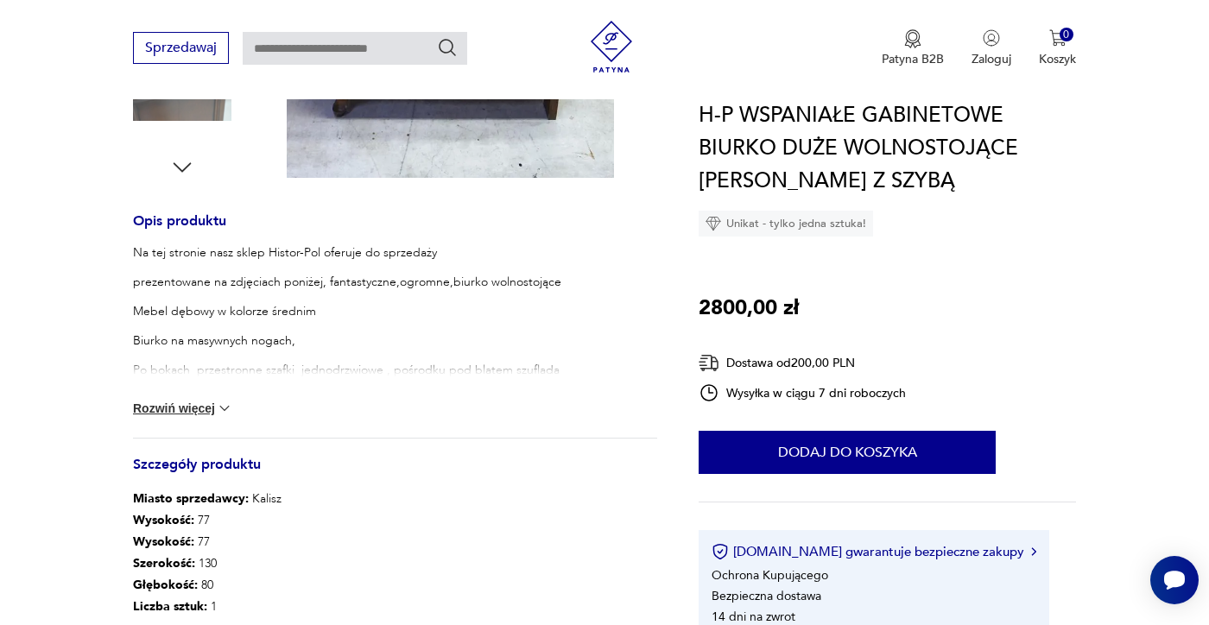
click at [186, 415] on button "Rozwiń więcej" at bounding box center [183, 408] width 100 height 17
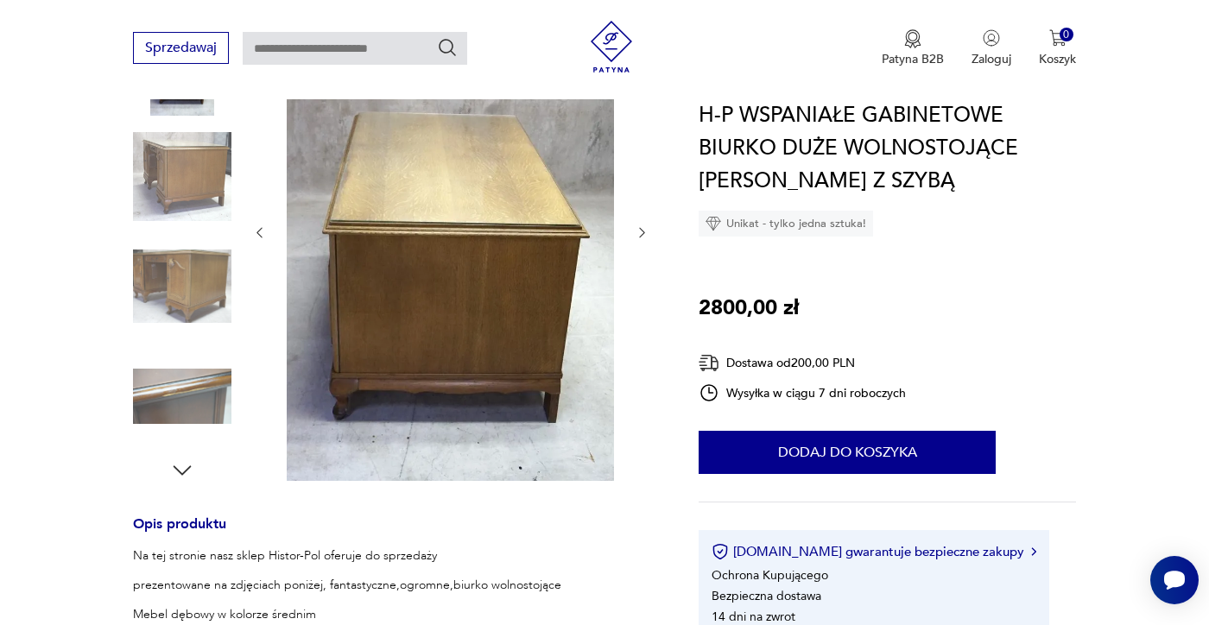
scroll to position [300, 0]
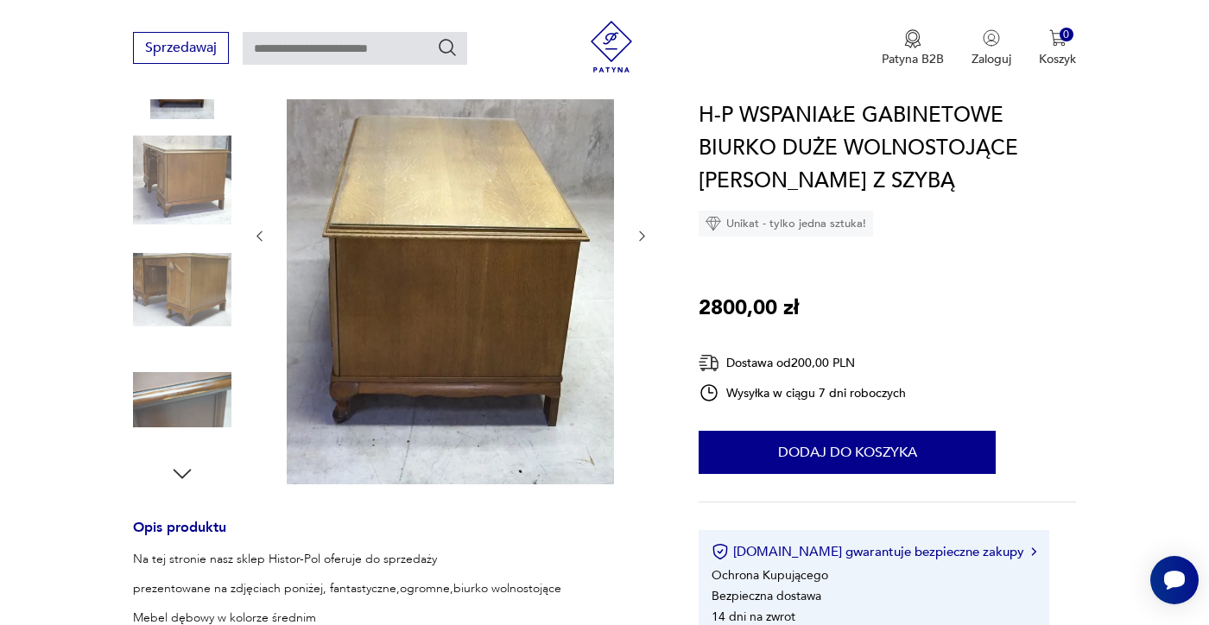
click at [212, 306] on img at bounding box center [182, 290] width 98 height 98
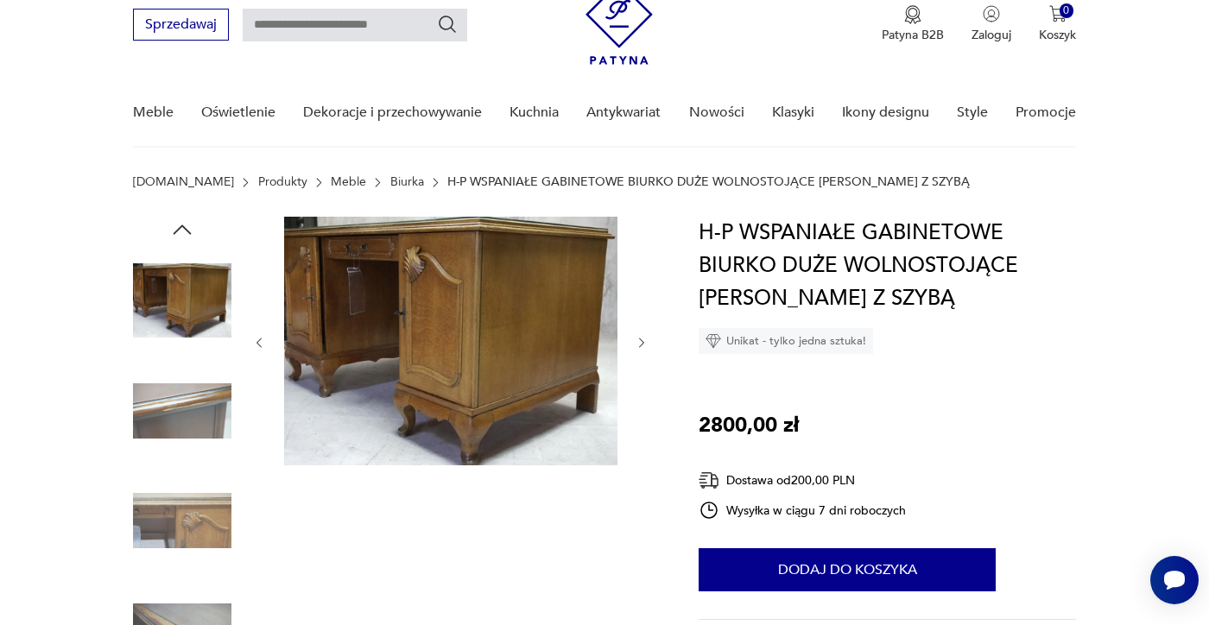
scroll to position [65, 0]
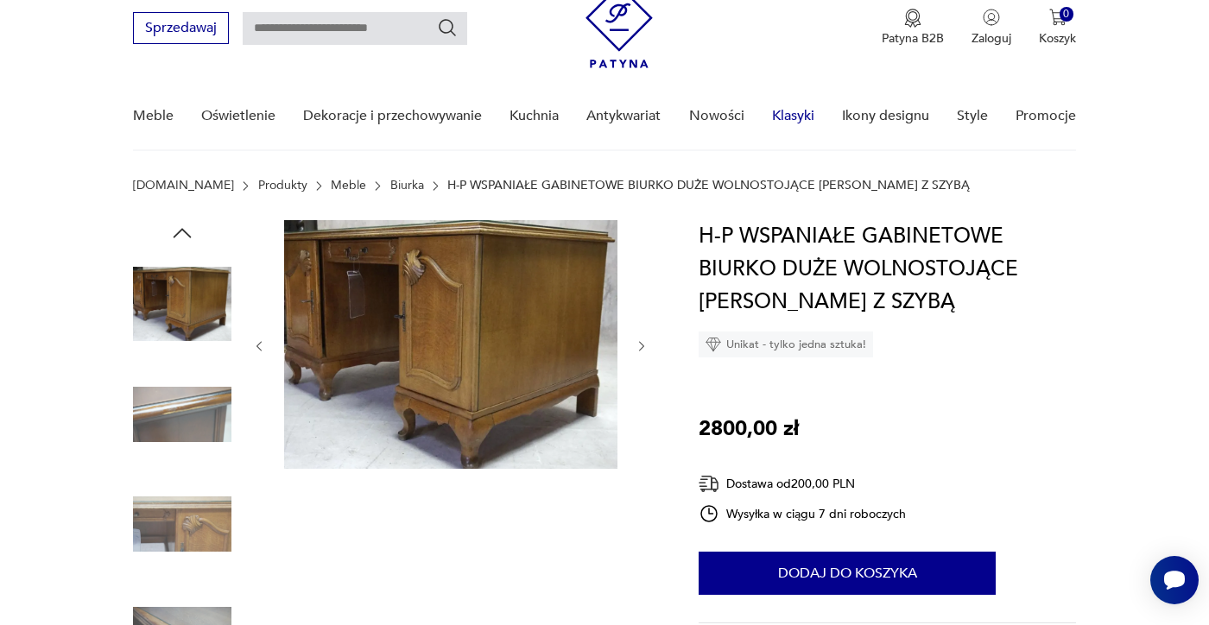
click at [803, 112] on link "Klasyki" at bounding box center [793, 116] width 42 height 66
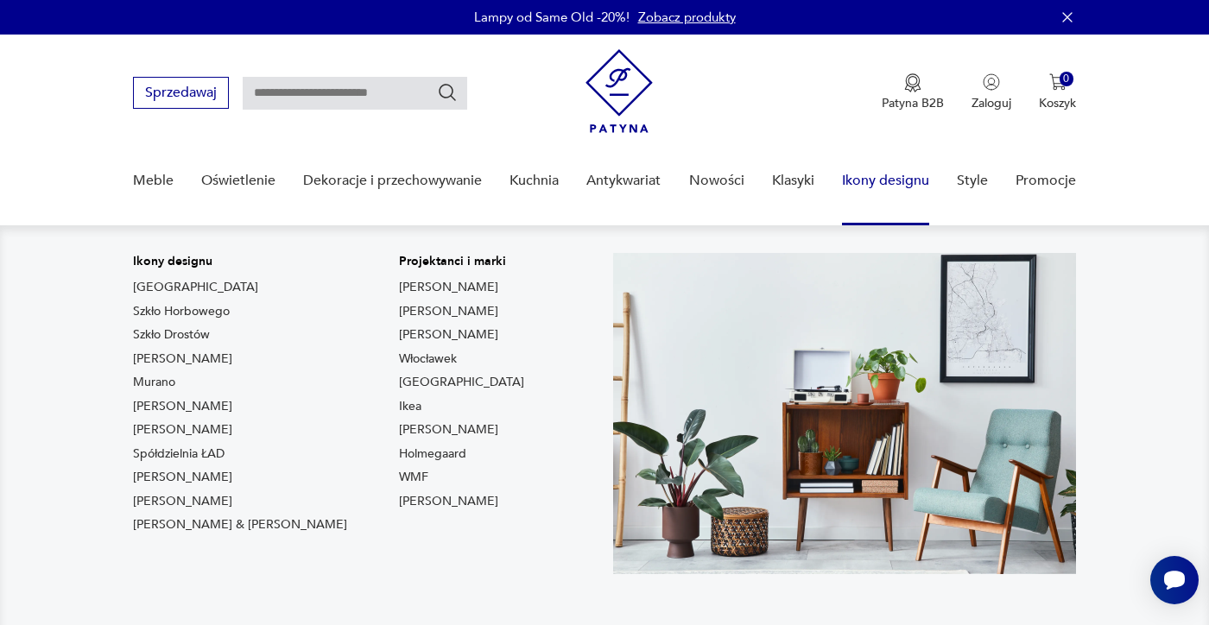
click at [882, 178] on link "Ikony designu" at bounding box center [885, 181] width 87 height 66
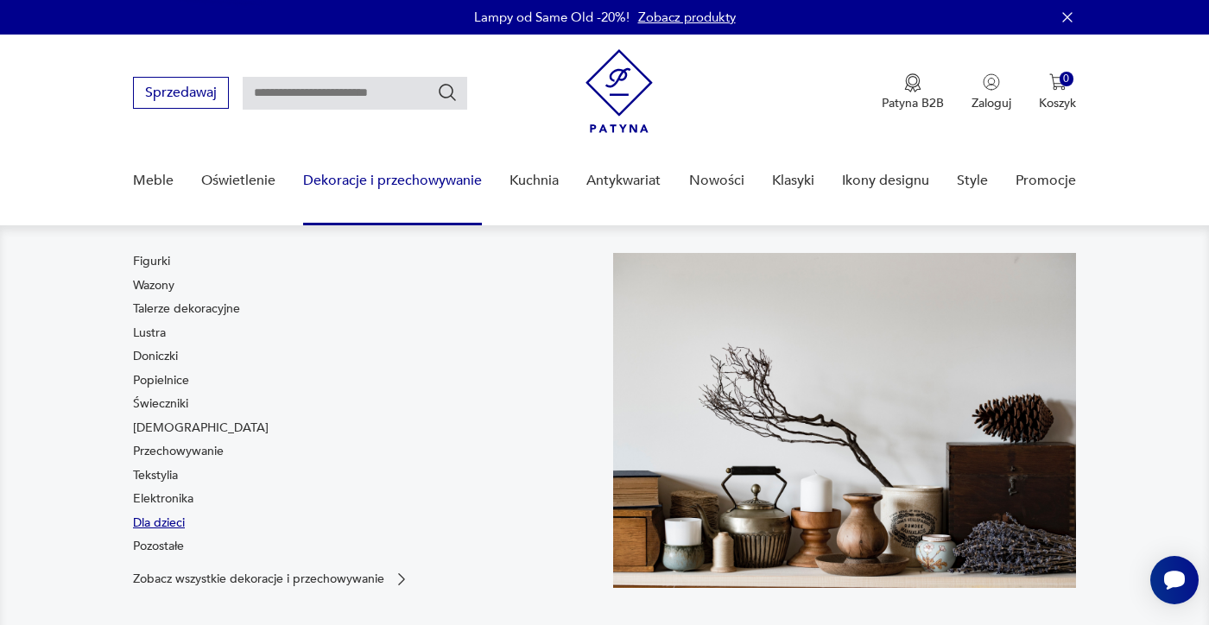
click at [155, 522] on link "Dla dzieci" at bounding box center [159, 523] width 52 height 17
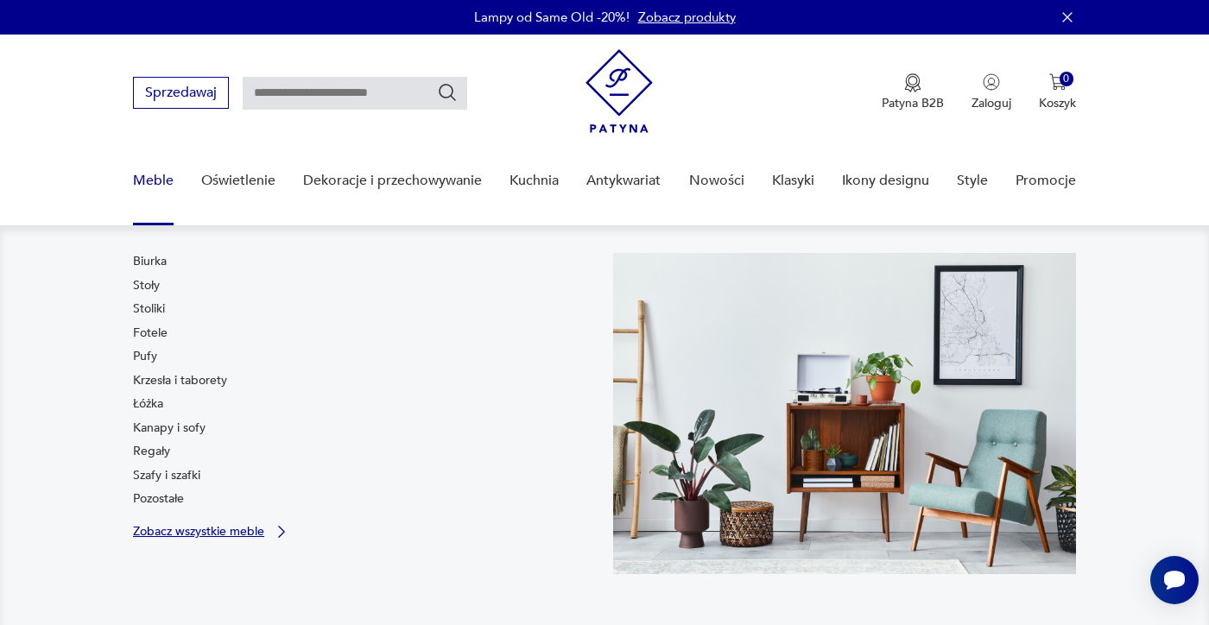
click at [169, 534] on p "Zobacz wszystkie meble" at bounding box center [198, 531] width 131 height 11
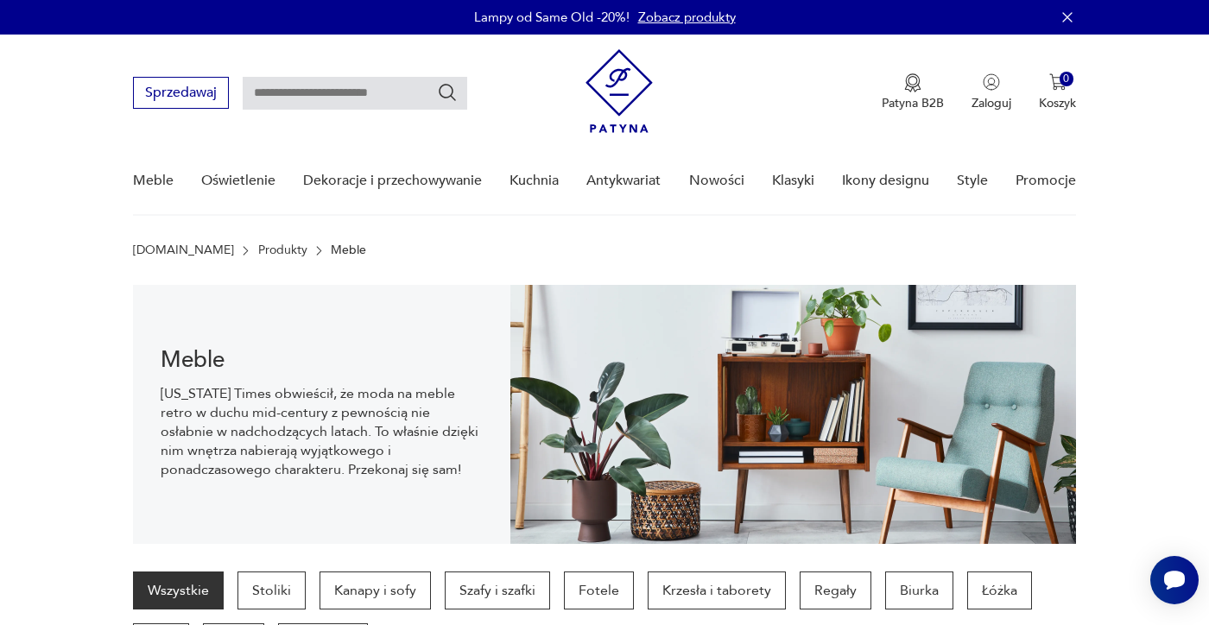
click at [499, 251] on div "[DOMAIN_NAME] Produkty Meble" at bounding box center [604, 250] width 943 height 14
click at [318, 97] on input "text" at bounding box center [355, 93] width 224 height 33
type input "*******"
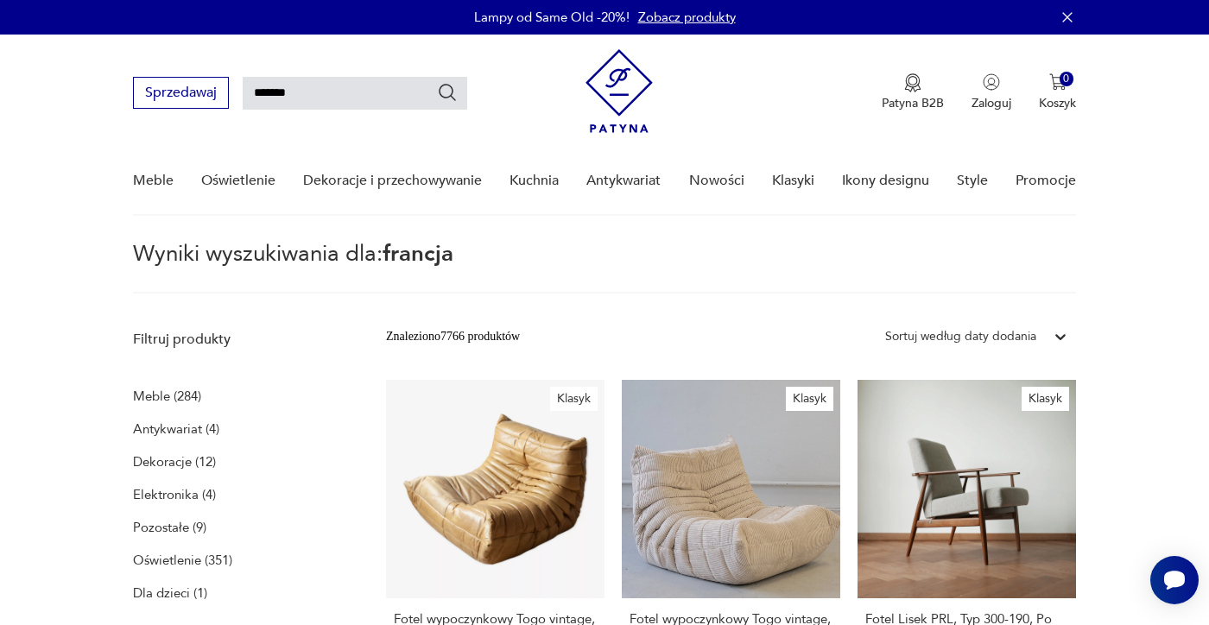
type input "*******"
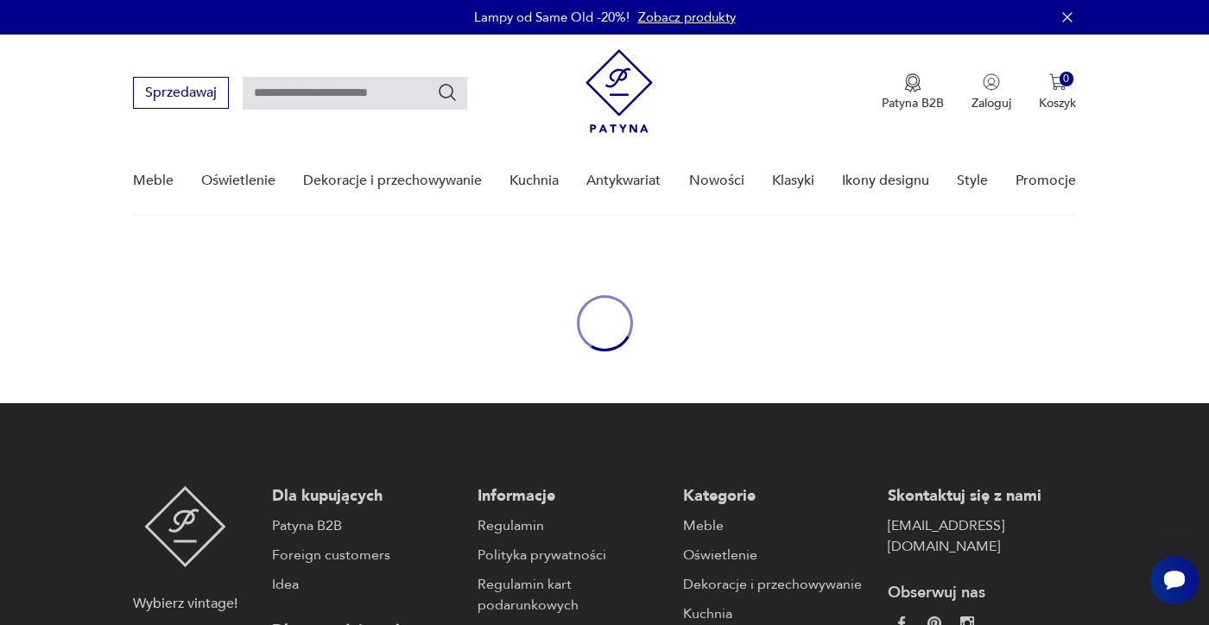
type input "*******"
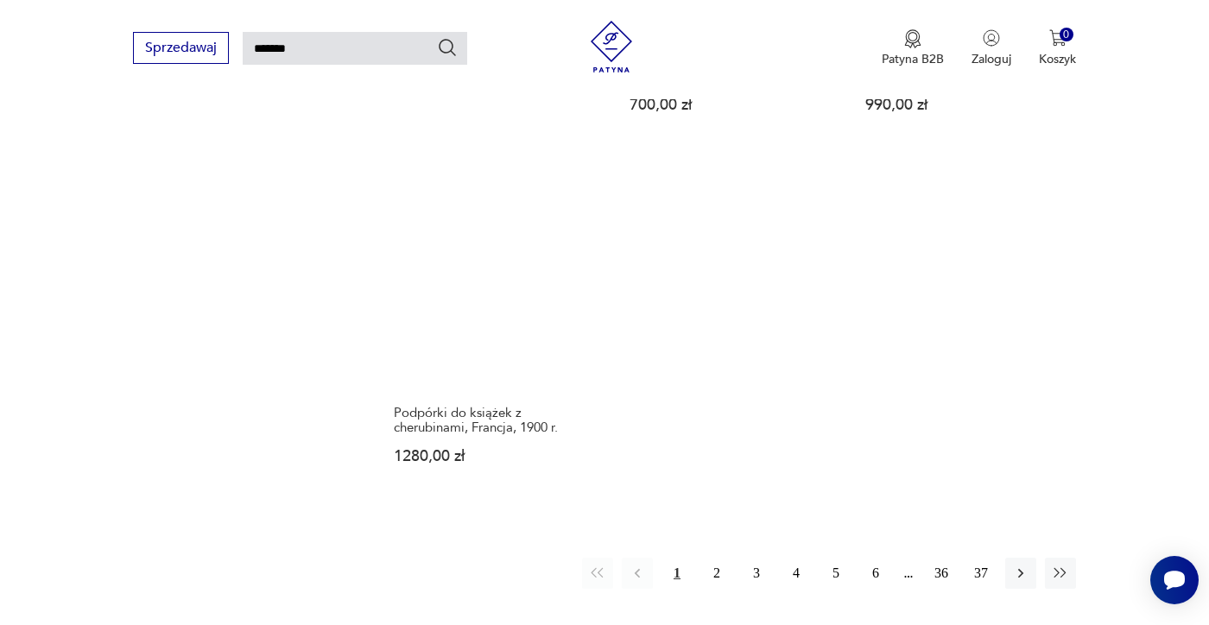
scroll to position [2107, 0]
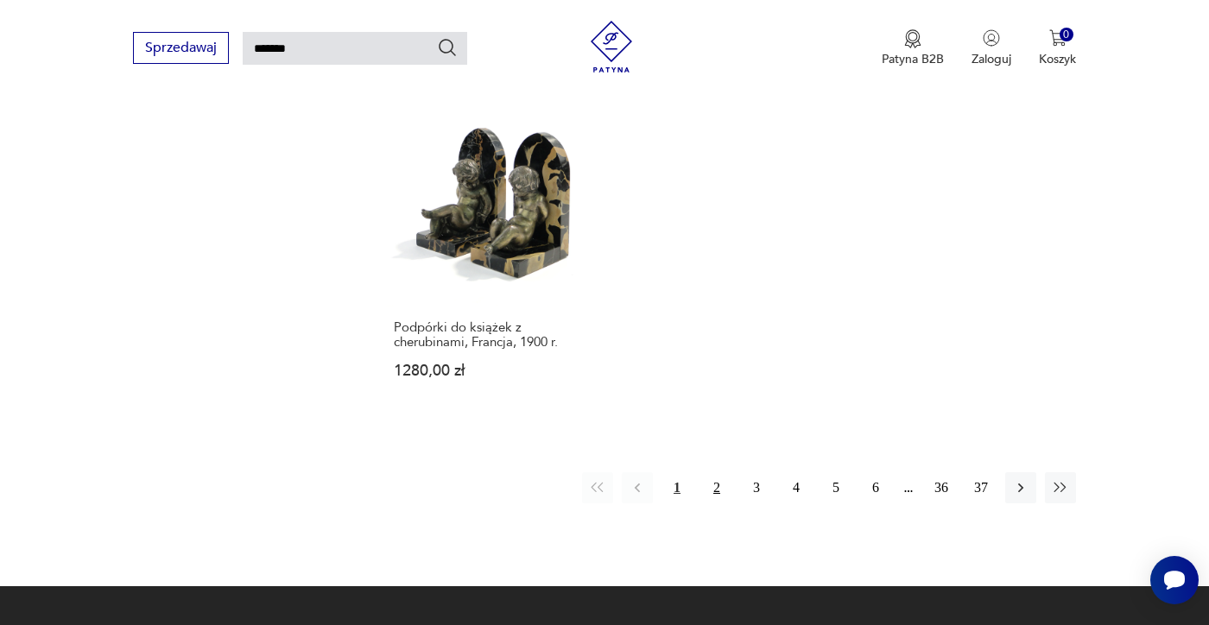
click at [724, 472] on button "2" at bounding box center [716, 487] width 31 height 31
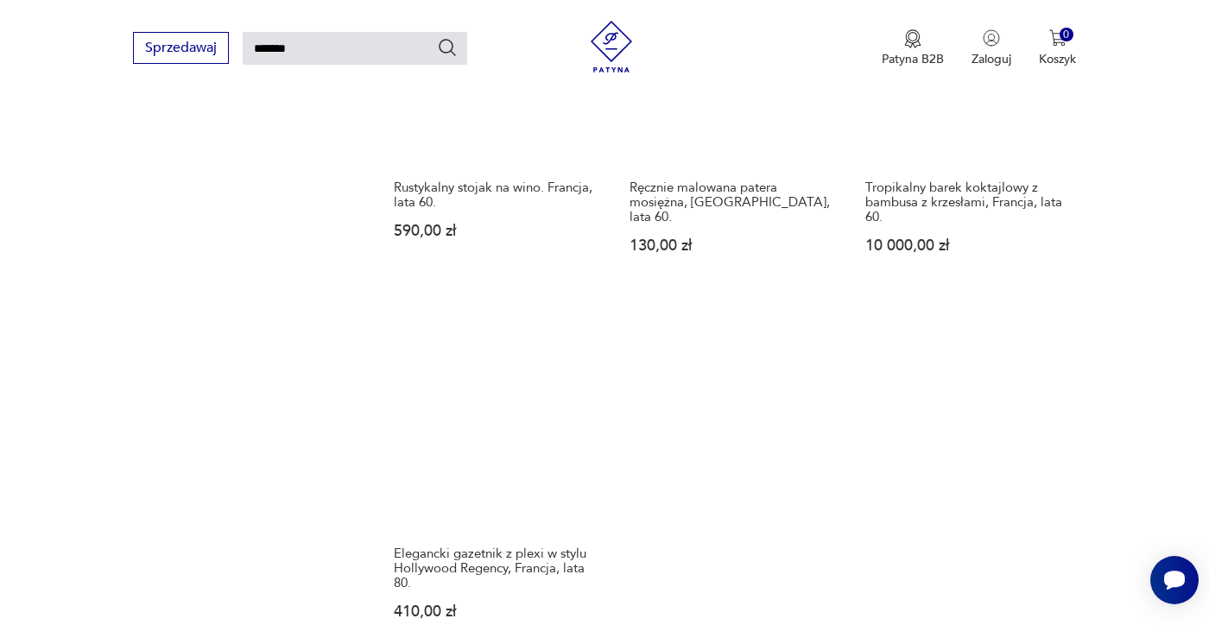
scroll to position [2067, 0]
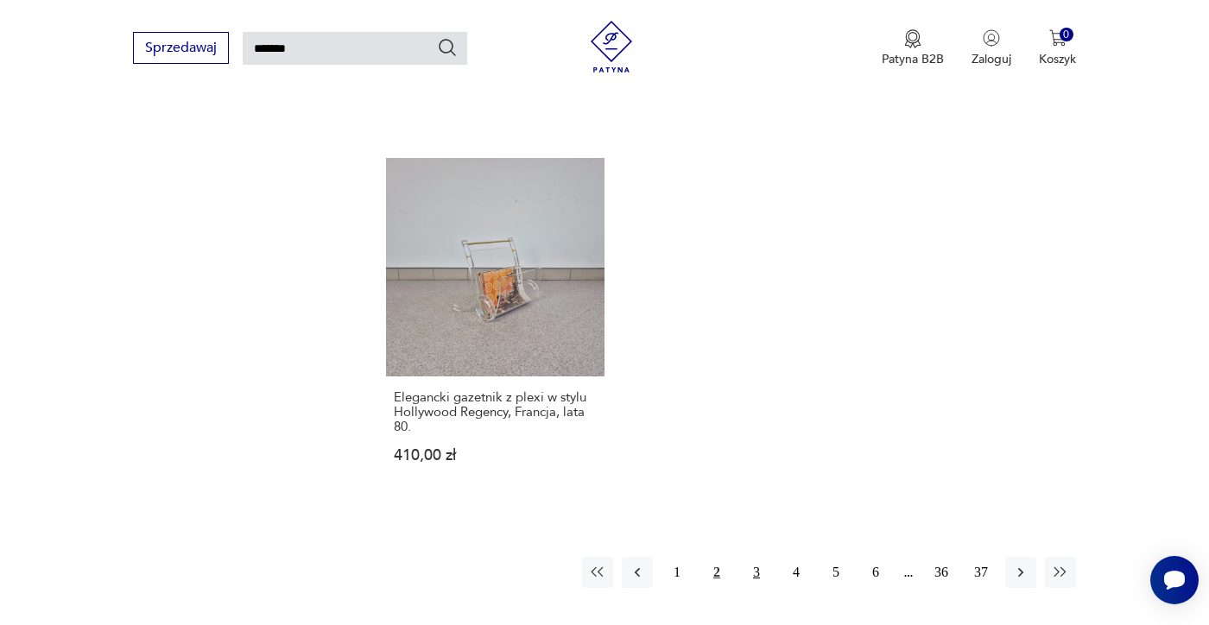
click at [756, 557] on button "3" at bounding box center [756, 572] width 31 height 31
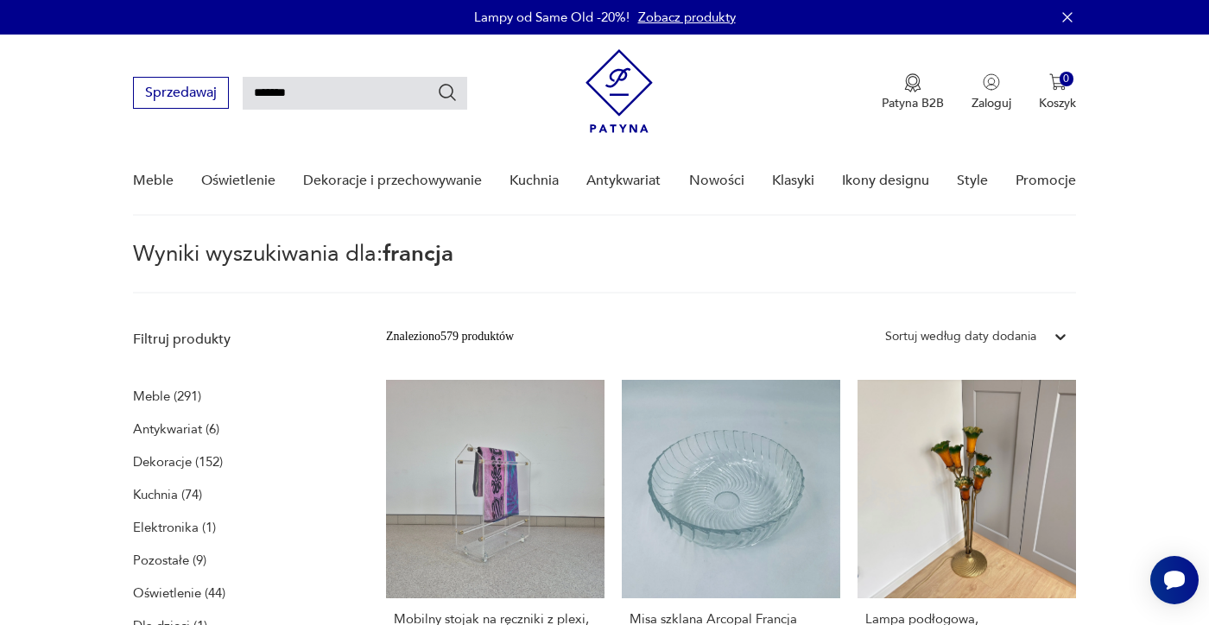
click at [144, 394] on p "Meble (291)" at bounding box center [167, 396] width 68 height 24
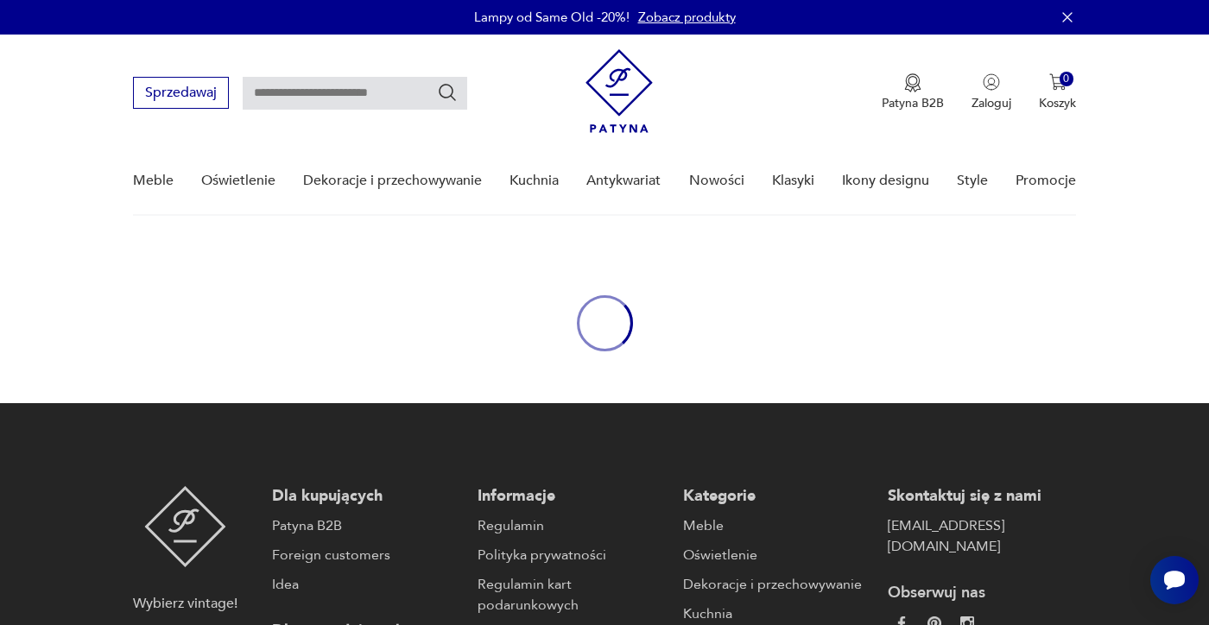
type input "*******"
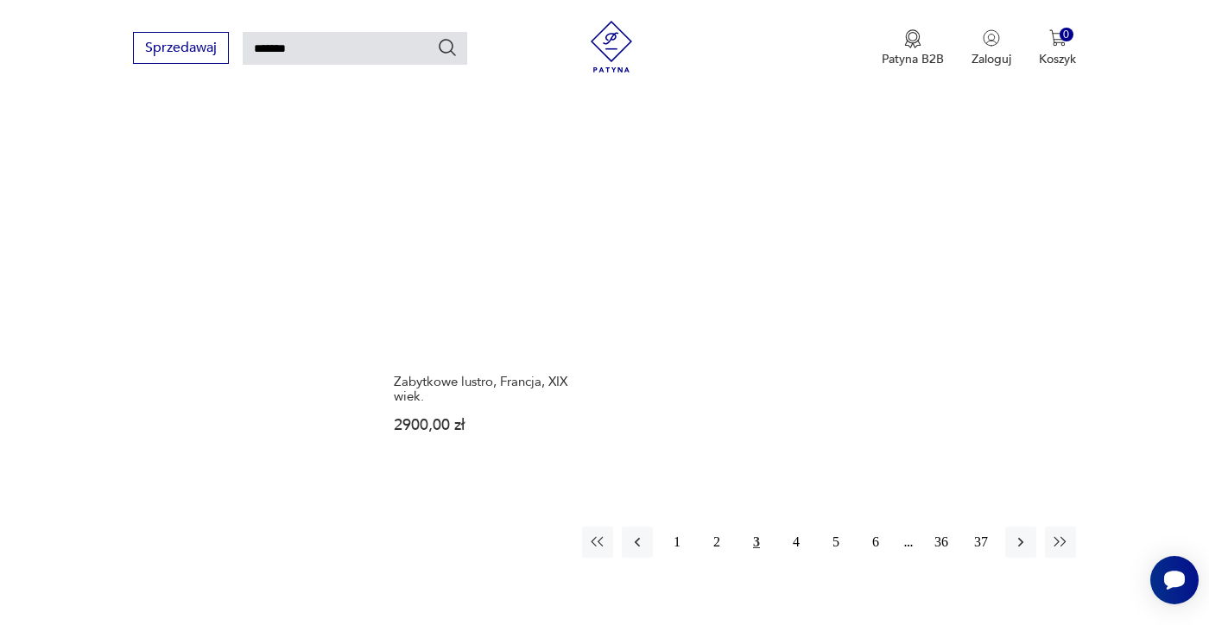
scroll to position [2145, 0]
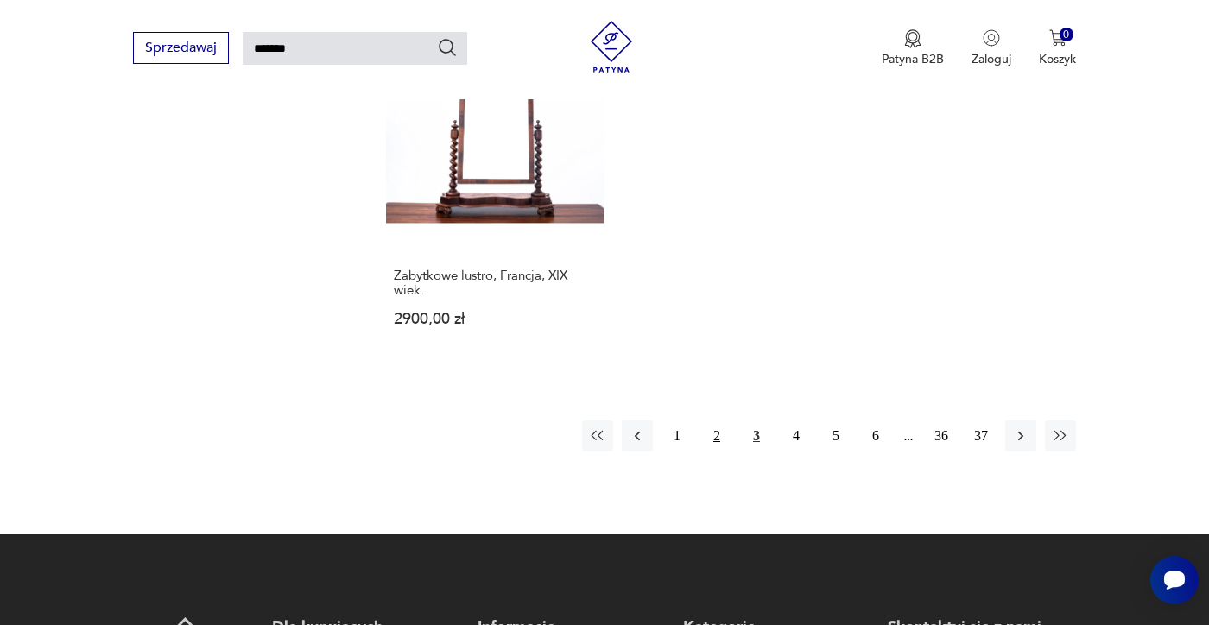
click at [720, 433] on button "2" at bounding box center [716, 435] width 31 height 31
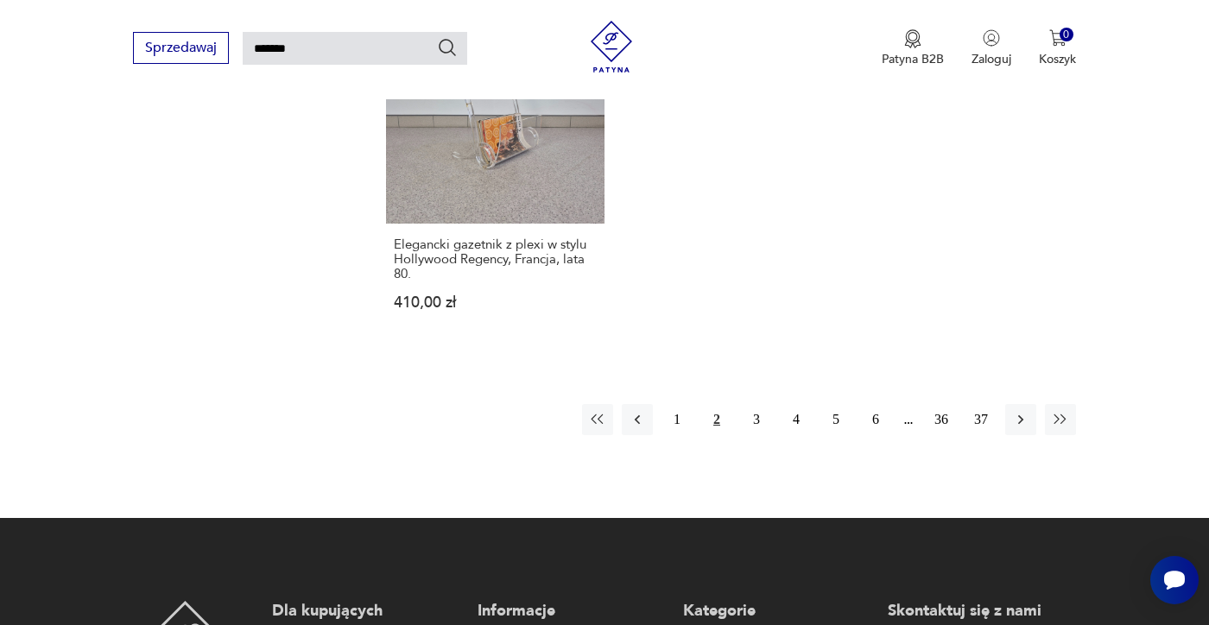
scroll to position [2317, 0]
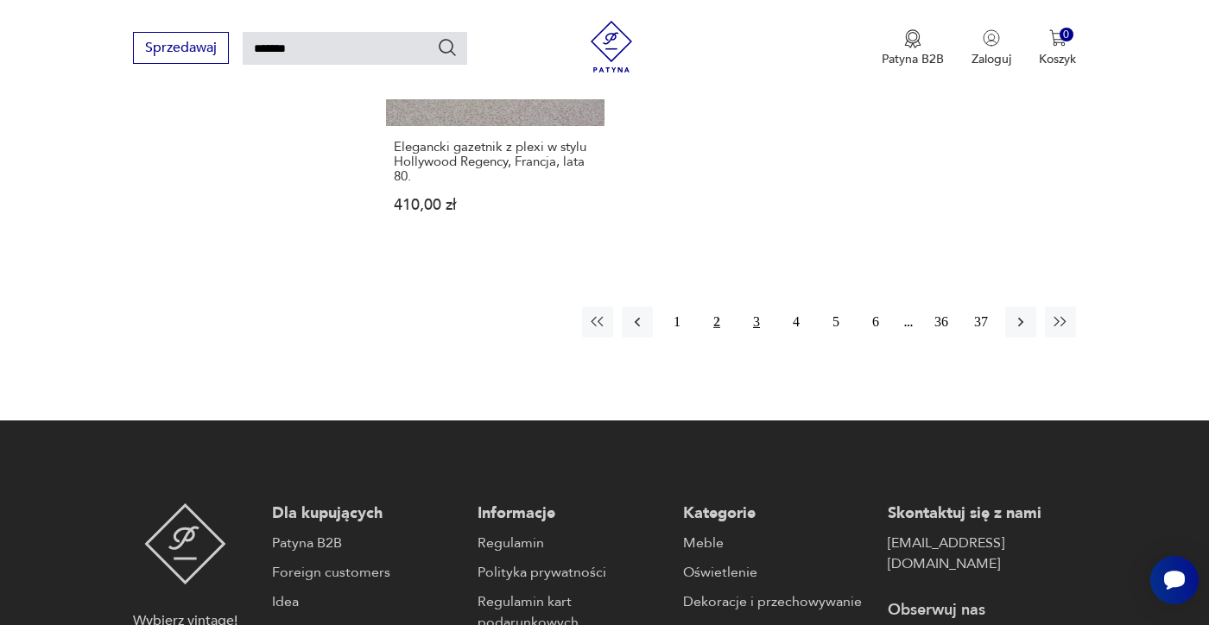
click at [749, 306] on button "3" at bounding box center [756, 321] width 31 height 31
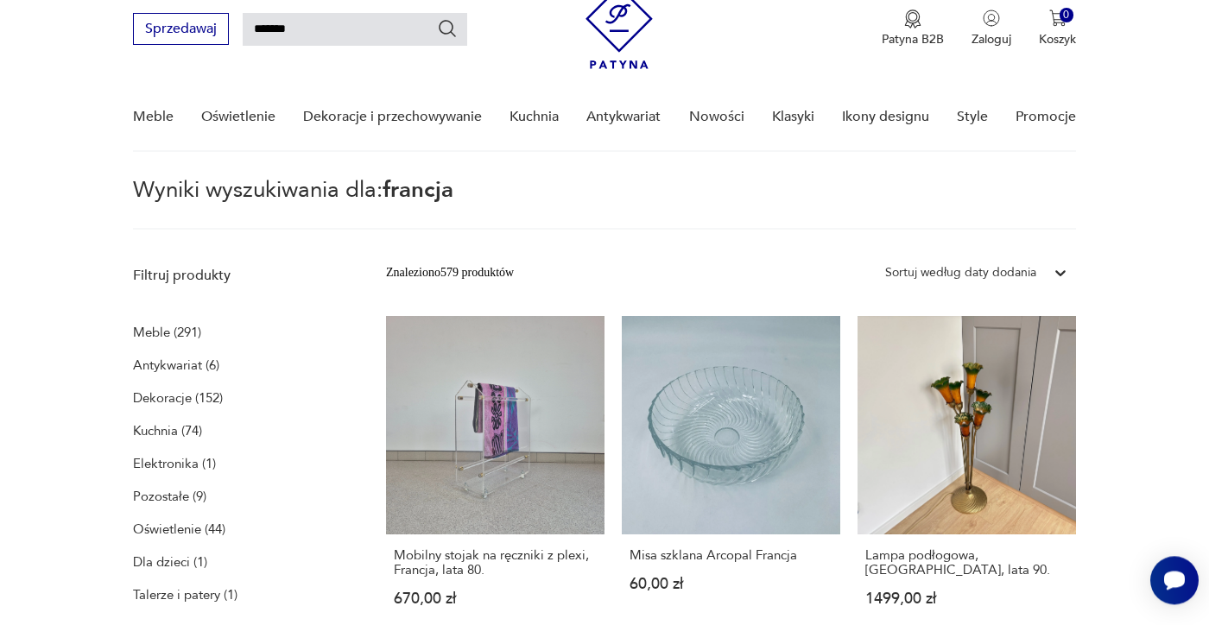
scroll to position [62, 0]
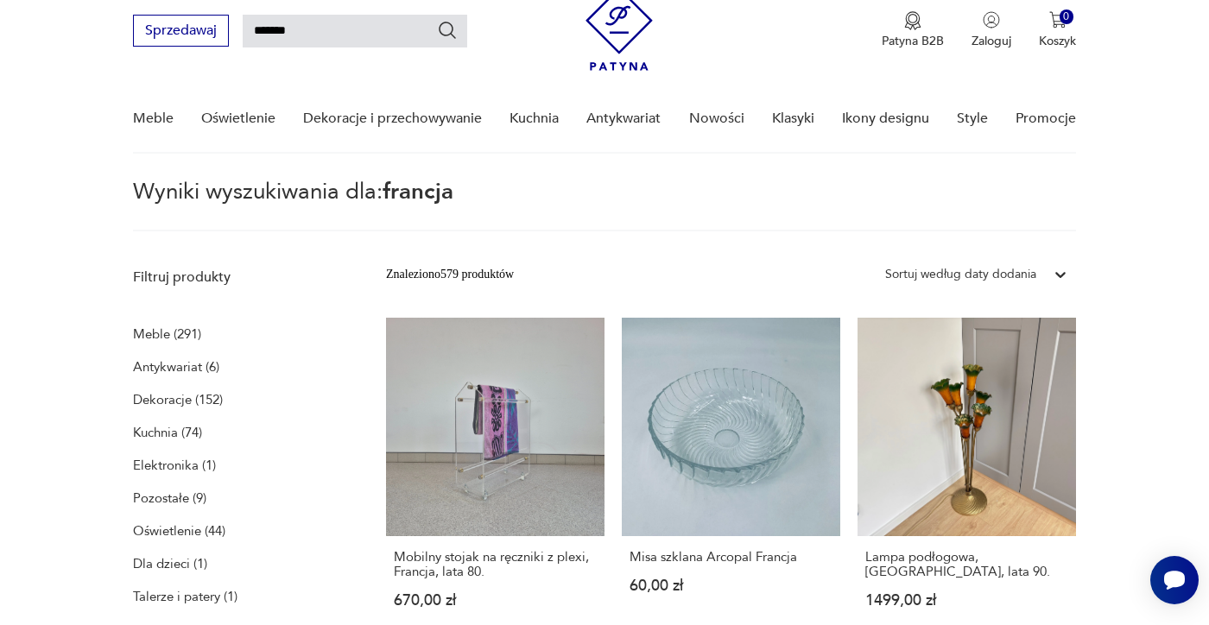
click at [160, 333] on p "Meble (291)" at bounding box center [167, 334] width 68 height 24
click at [187, 334] on p "Meble (291)" at bounding box center [167, 334] width 68 height 24
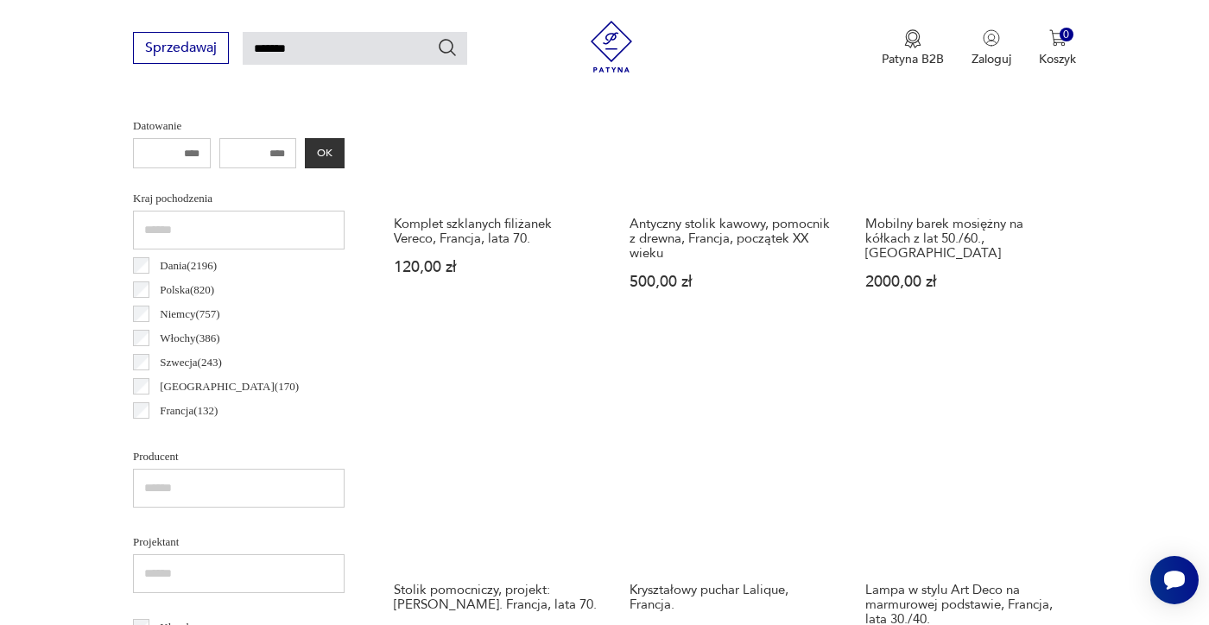
scroll to position [748, 0]
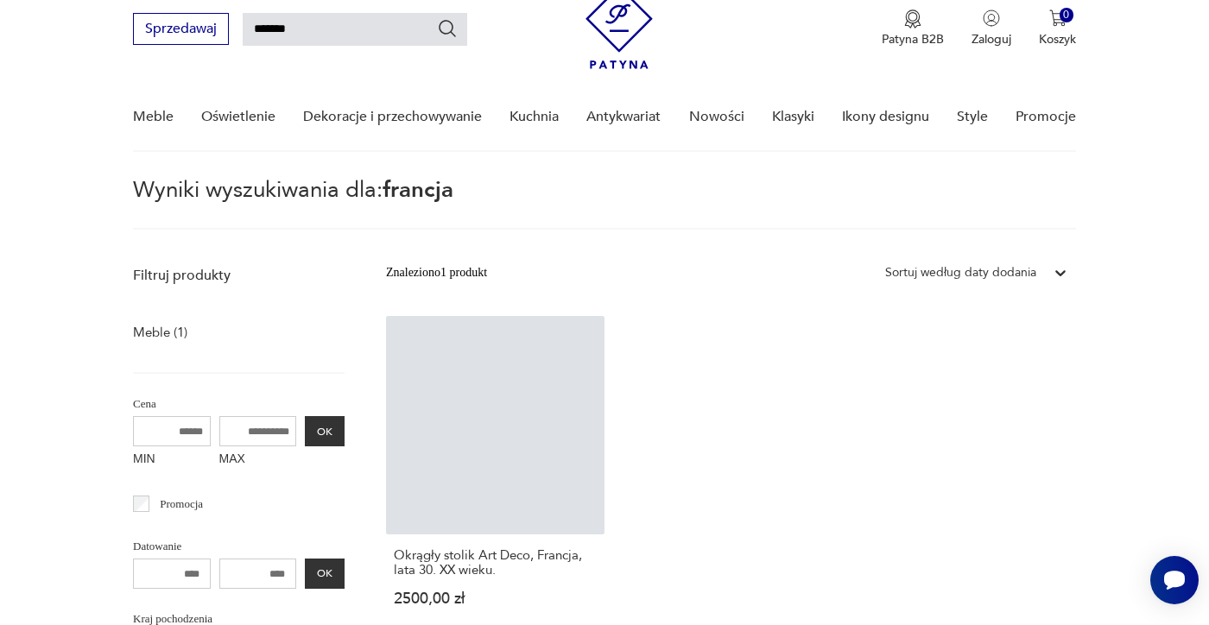
scroll to position [62, 0]
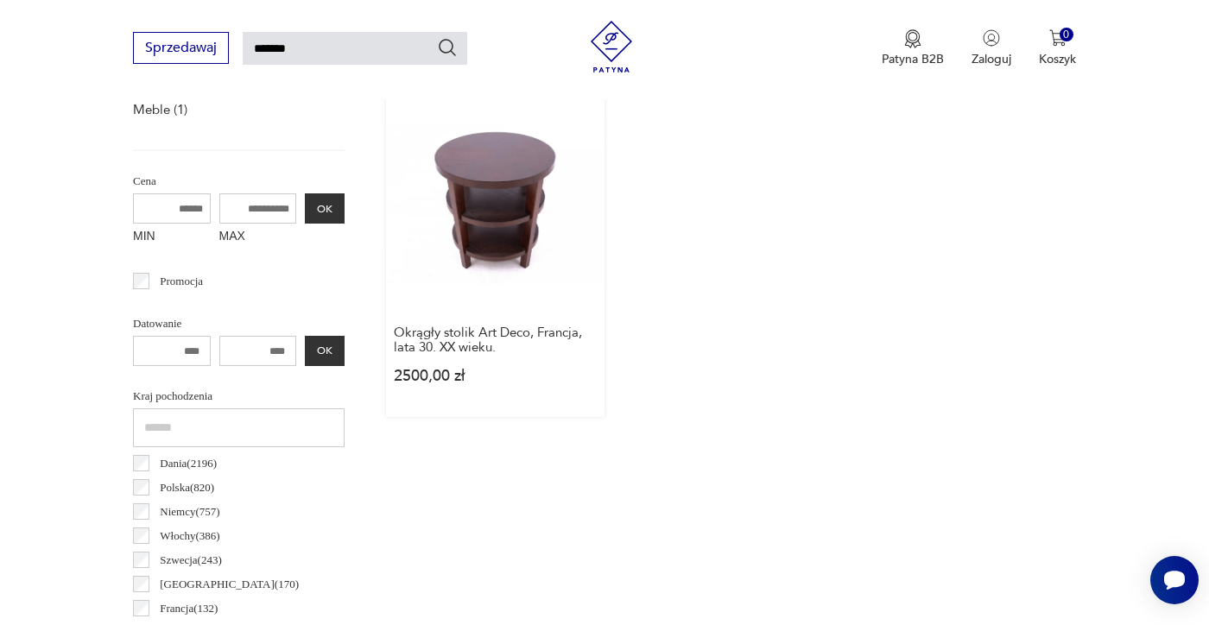
click at [513, 205] on link "Okrągły stolik Art Deco, Francja, lata 30. XX wieku. 2500,00 zł" at bounding box center [495, 255] width 218 height 324
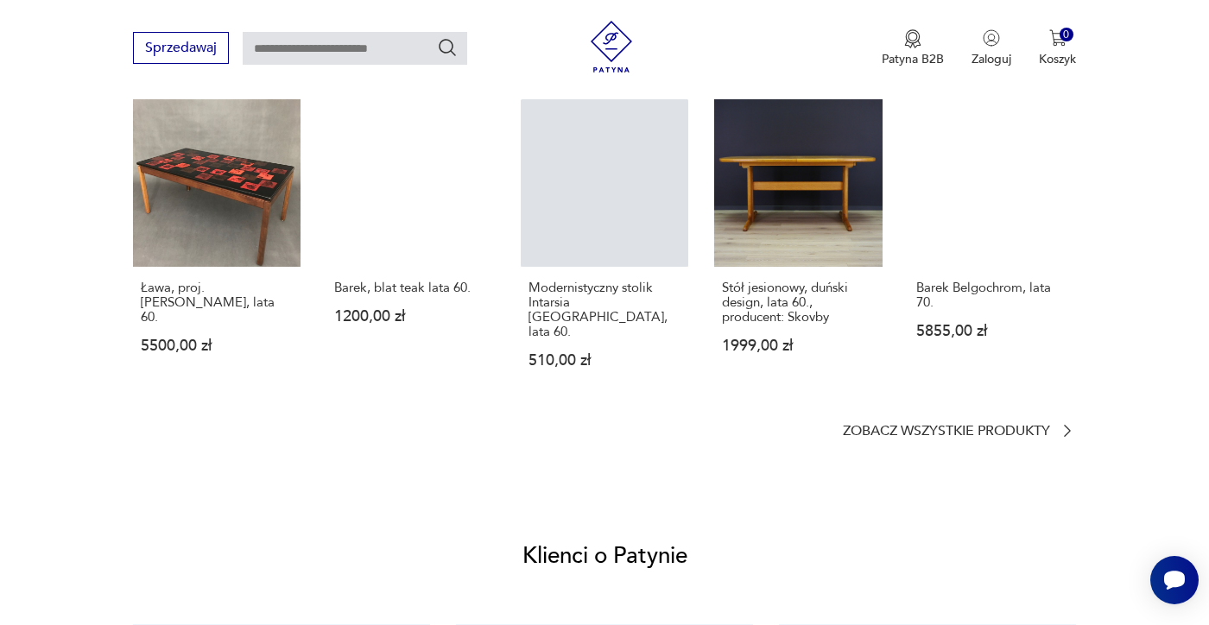
scroll to position [1372, 0]
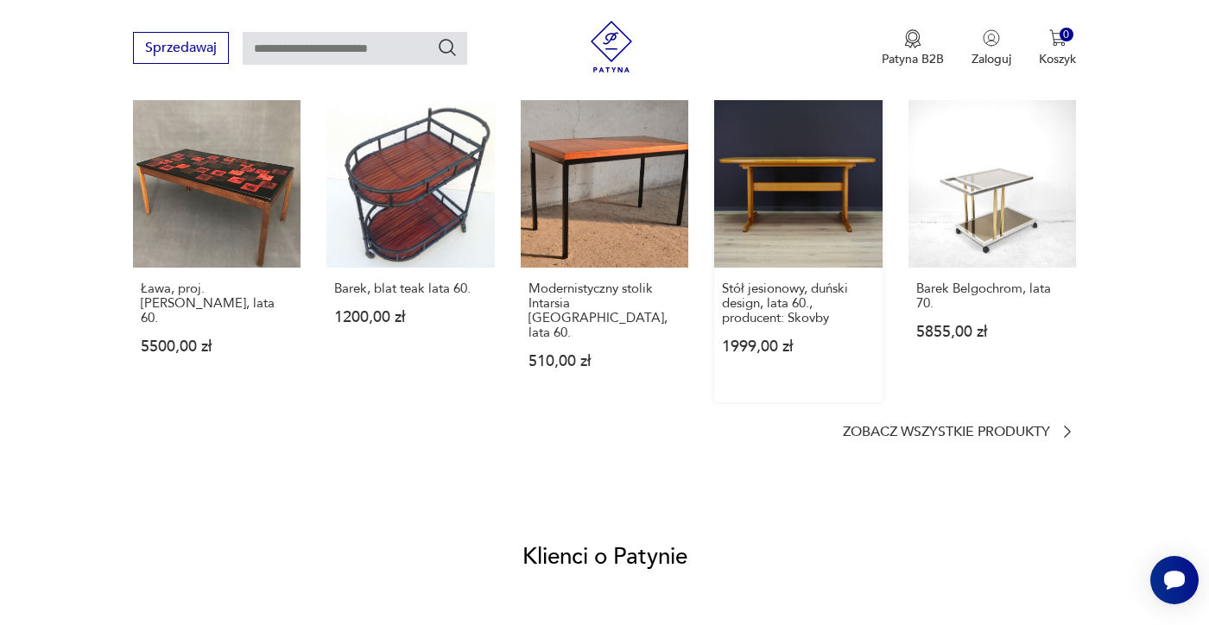
click at [823, 180] on link "Stół jesionowy, duński design, lata 60., producent: Skovby 1999,00 zł" at bounding box center [797, 251] width 167 height 302
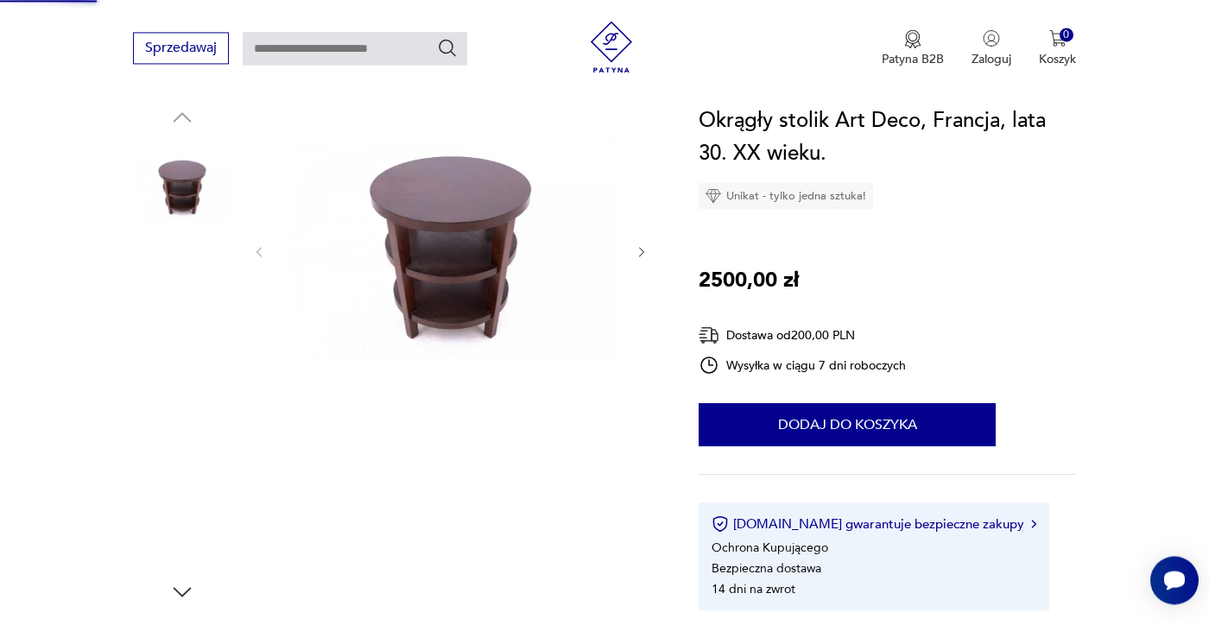
scroll to position [78, 0]
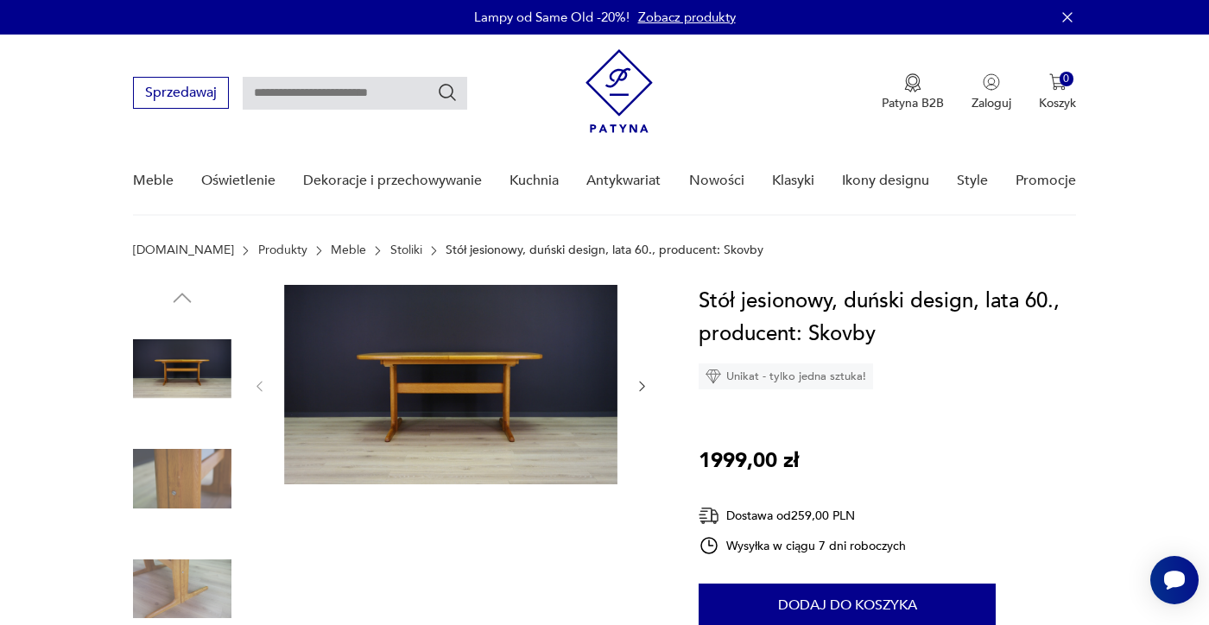
click at [190, 490] on img at bounding box center [182, 479] width 98 height 98
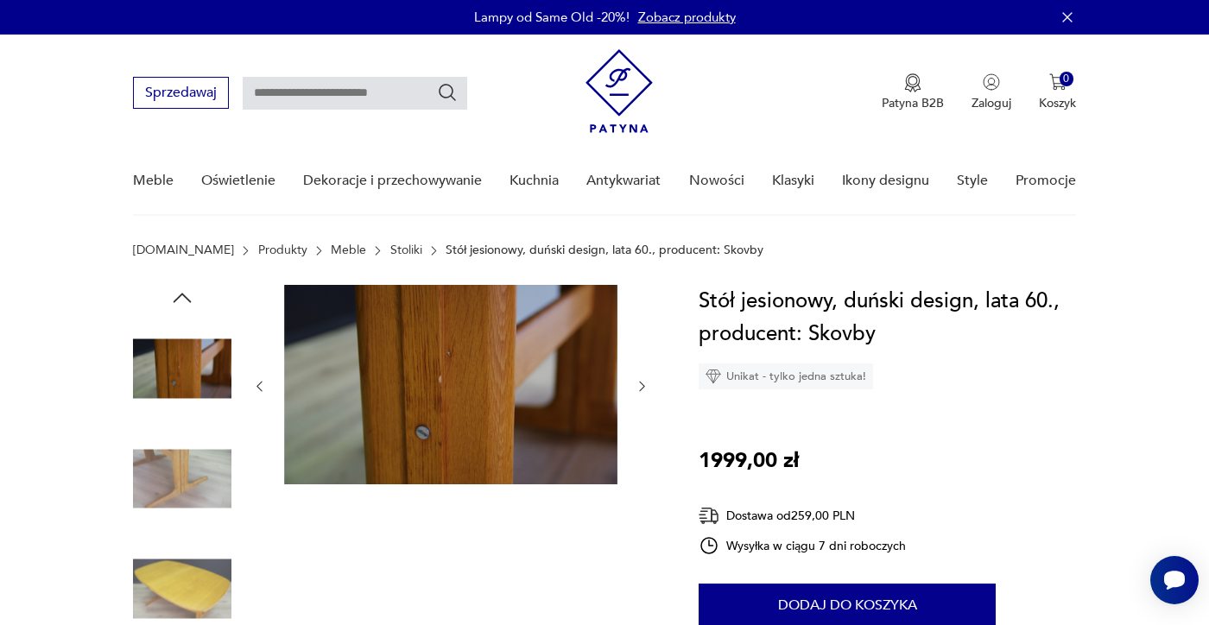
click at [177, 584] on img at bounding box center [182, 589] width 98 height 98
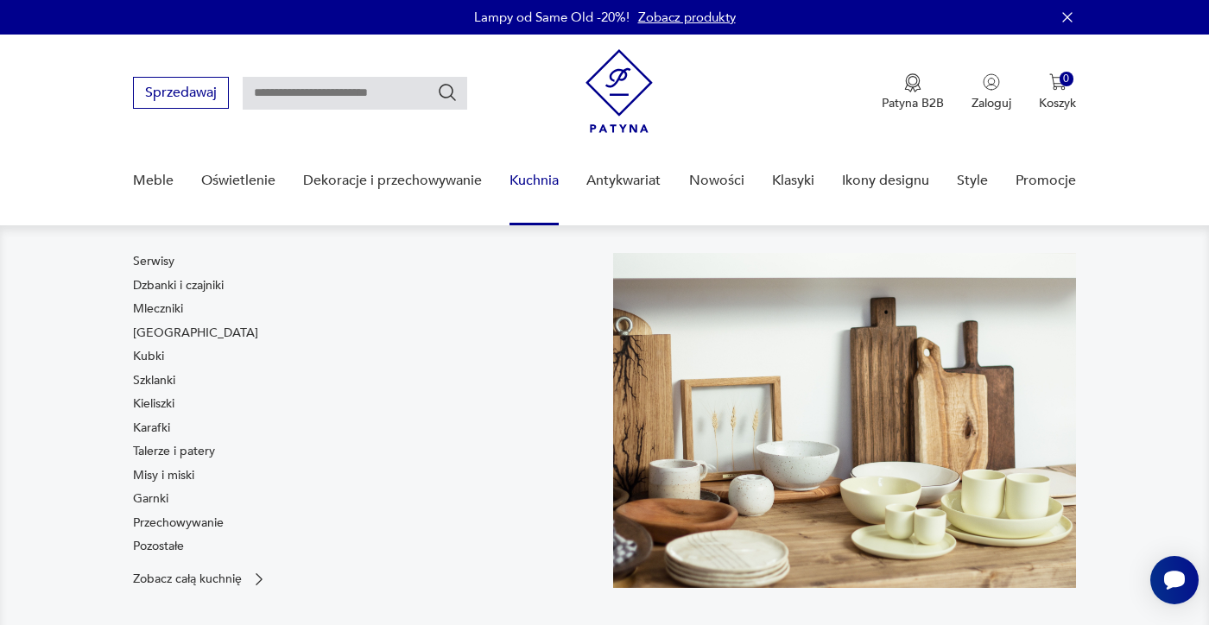
click at [546, 182] on link "Kuchnia" at bounding box center [533, 181] width 49 height 66
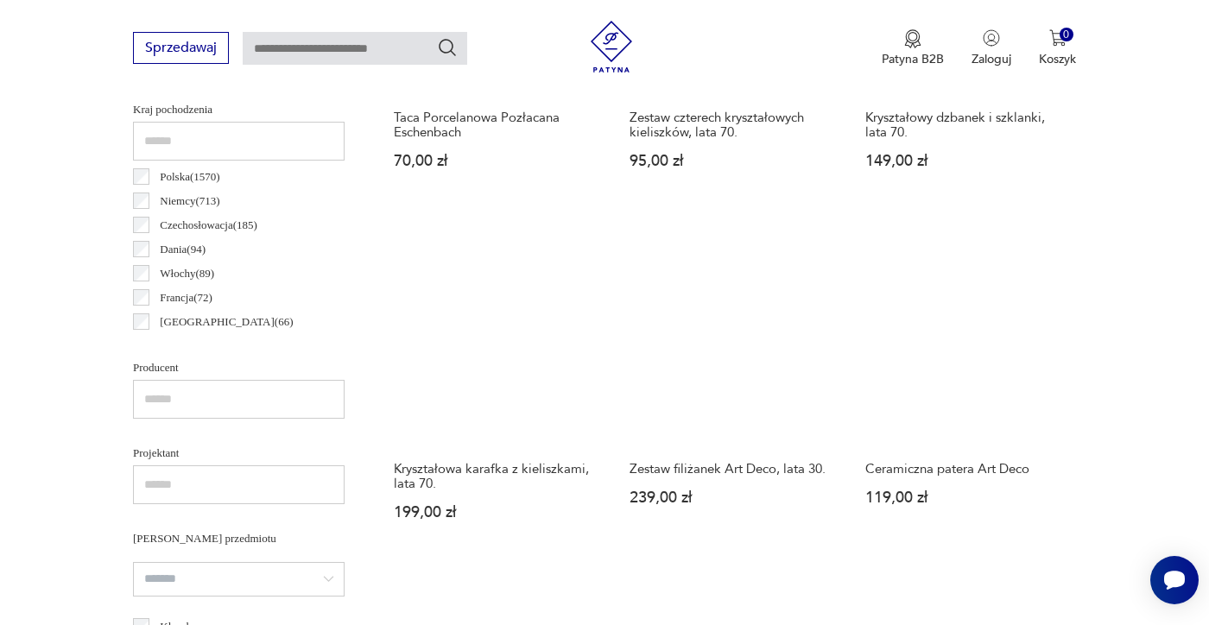
scroll to position [893, 0]
